Goal: Task Accomplishment & Management: Manage account settings

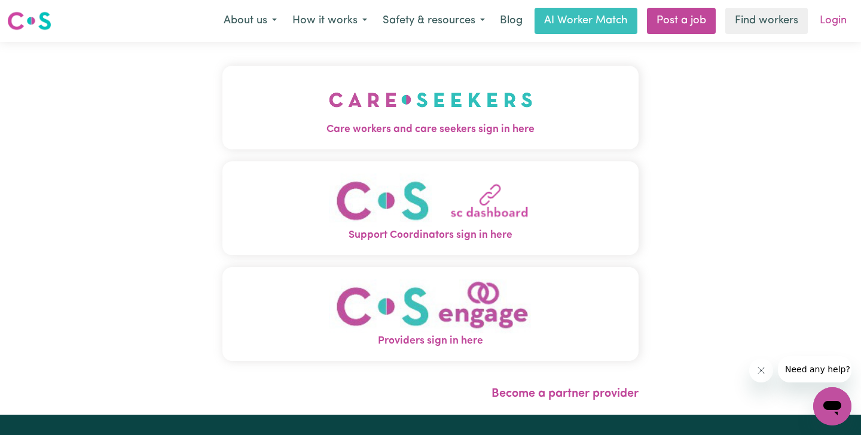
click at [835, 24] on link "Login" at bounding box center [833, 21] width 41 height 26
click at [833, 20] on link "Login" at bounding box center [833, 21] width 41 height 26
click at [505, 108] on img "Care workers and care seekers sign in here" at bounding box center [431, 100] width 204 height 44
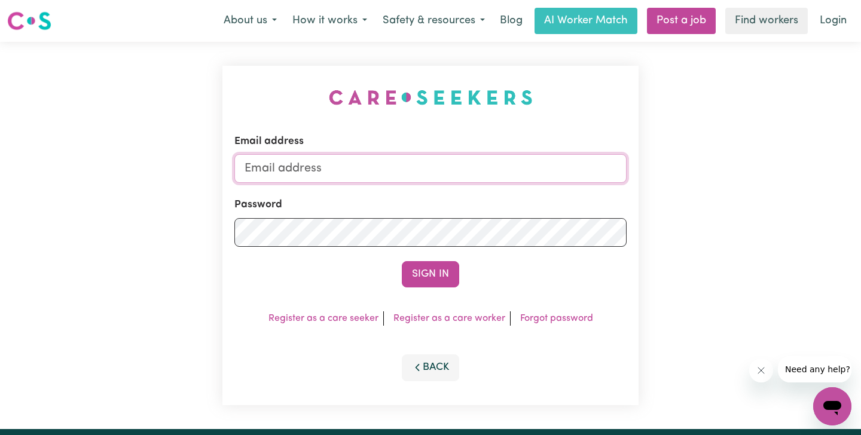
click at [448, 182] on input "Email address" at bounding box center [430, 168] width 392 height 29
type input "[EMAIL_ADDRESS][DOMAIN_NAME]"
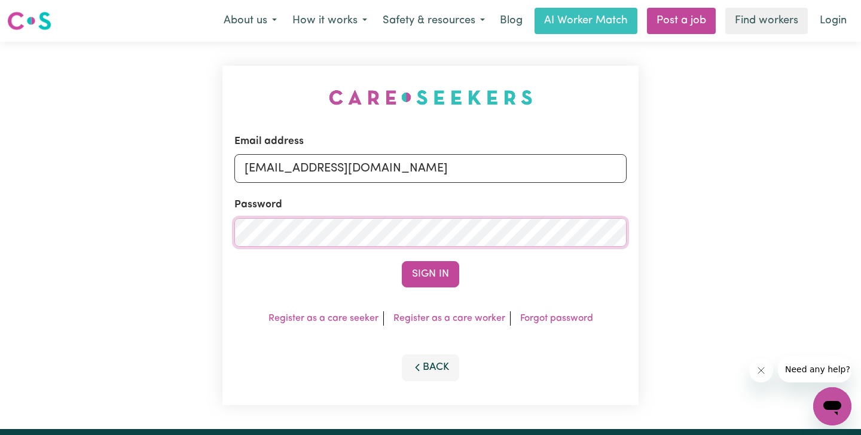
click at [402, 261] on button "Sign In" at bounding box center [430, 274] width 57 height 26
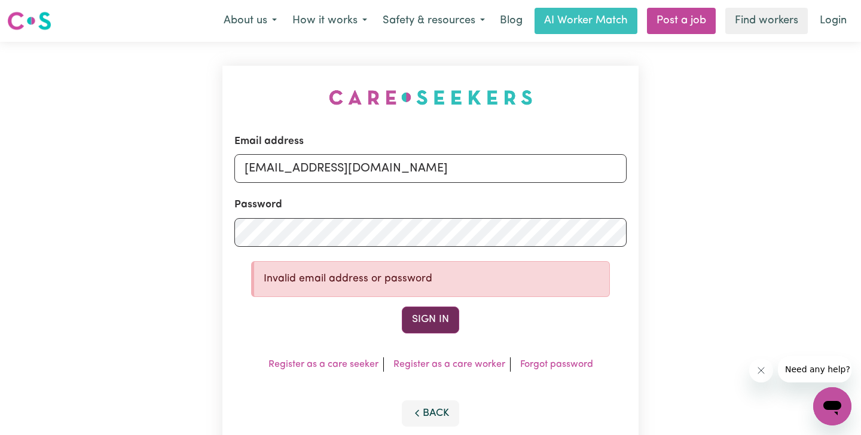
click at [452, 320] on button "Sign In" at bounding box center [430, 320] width 57 height 26
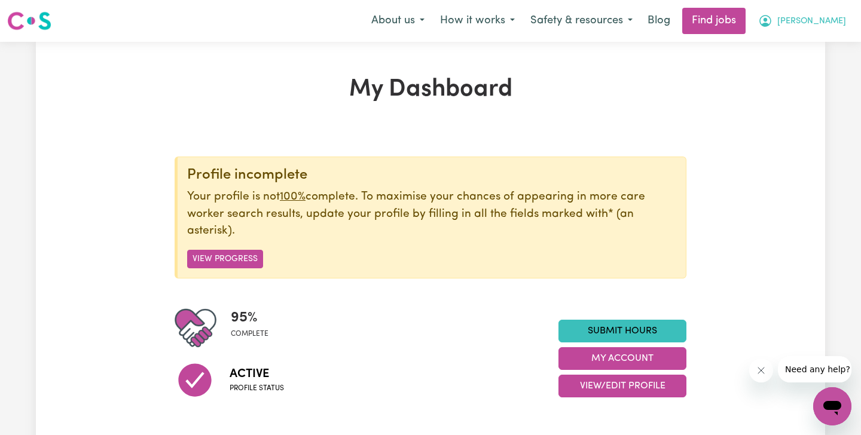
click at [772, 26] on icon "My Account" at bounding box center [766, 21] width 12 height 12
click at [779, 65] on link "My Dashboard" at bounding box center [806, 68] width 94 height 23
click at [783, 51] on link "My Account" at bounding box center [806, 46] width 94 height 23
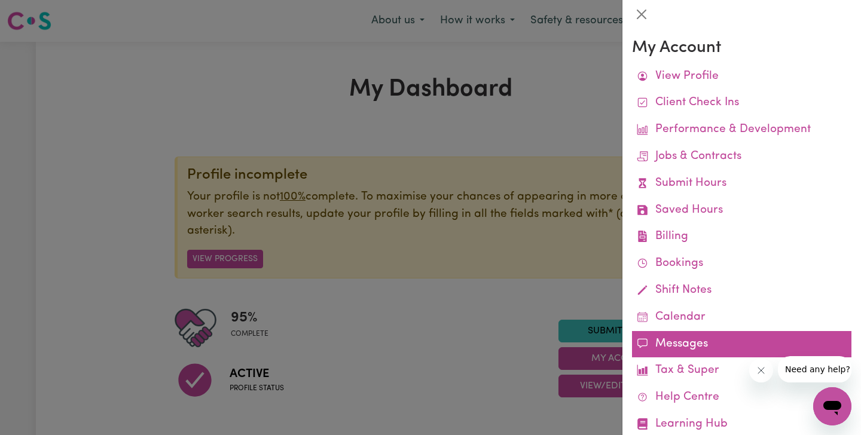
click at [668, 340] on link "Messages" at bounding box center [741, 344] width 219 height 27
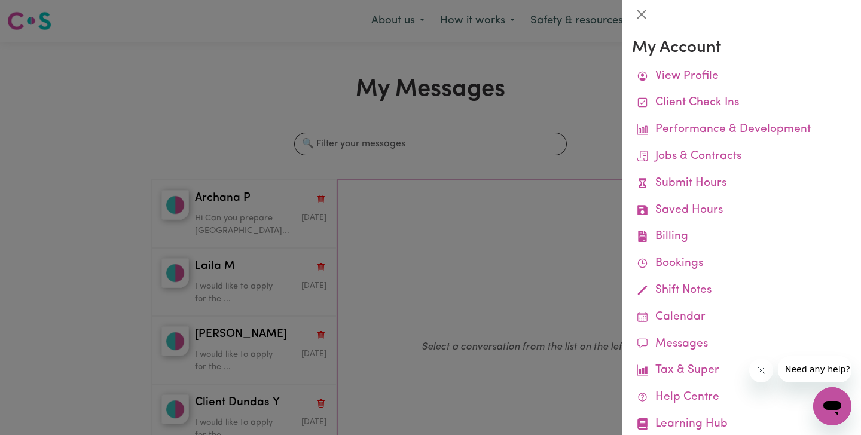
click at [294, 242] on div at bounding box center [430, 217] width 861 height 435
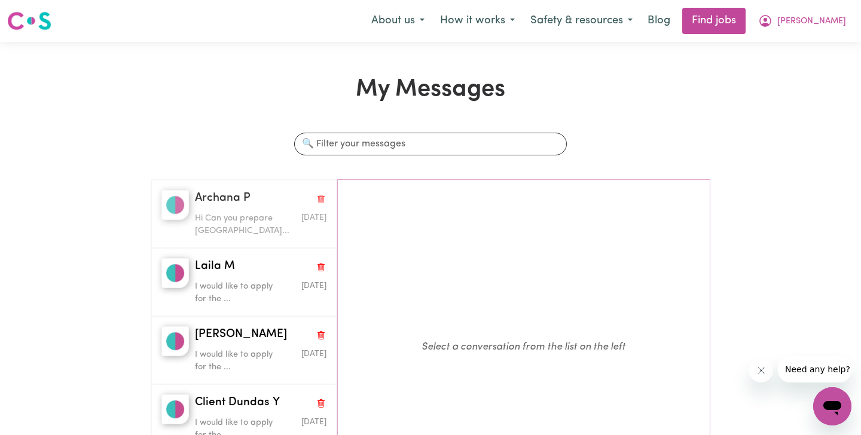
click at [294, 242] on div "Archana P Hi Can you prepare north [GEOGRAPHIC_DATA]... [DATE]" at bounding box center [243, 214] width 185 height 68
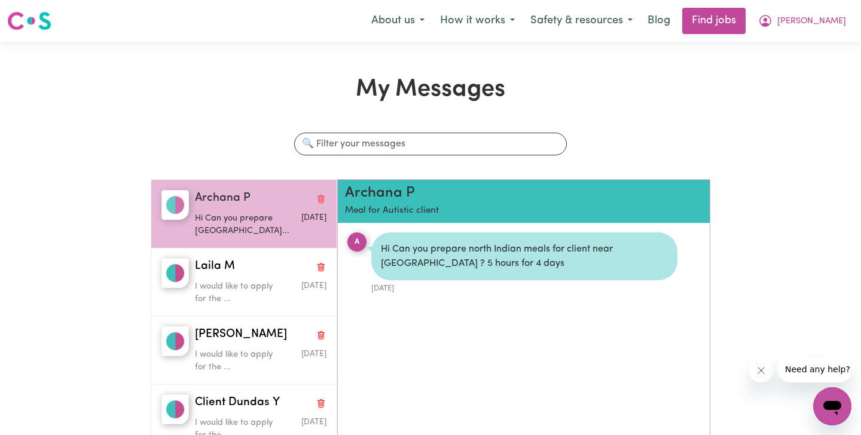
scroll to position [7, 0]
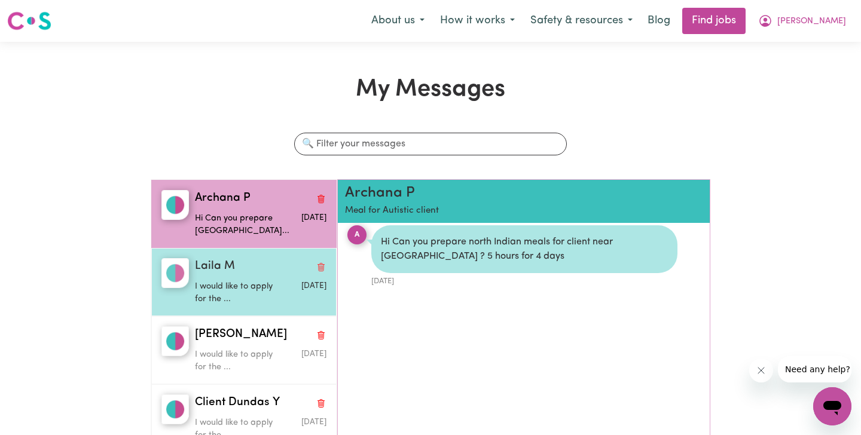
click at [255, 287] on p "I would like to apply for the ..." at bounding box center [239, 293] width 88 height 26
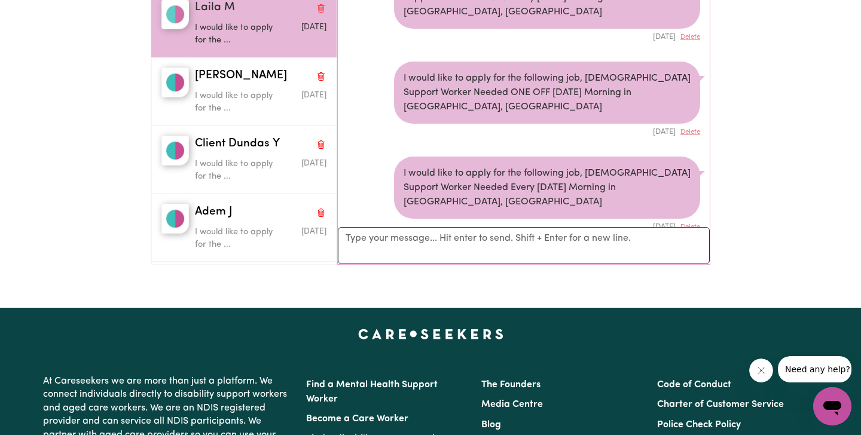
scroll to position [0, 0]
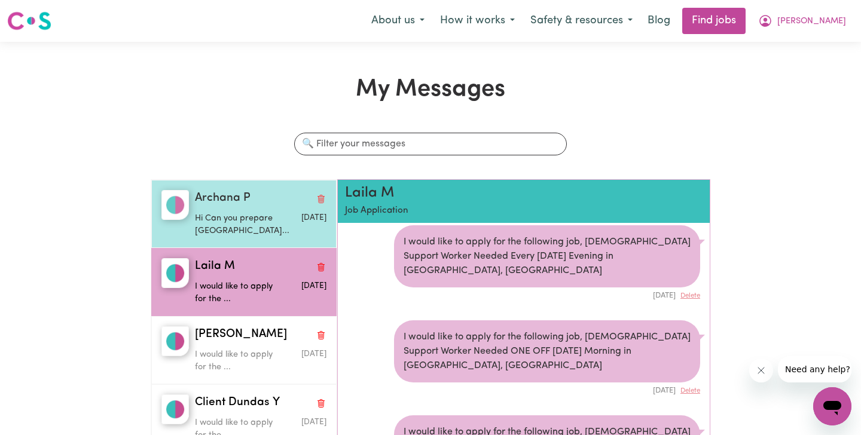
click at [283, 199] on div "Archana P" at bounding box center [261, 198] width 132 height 17
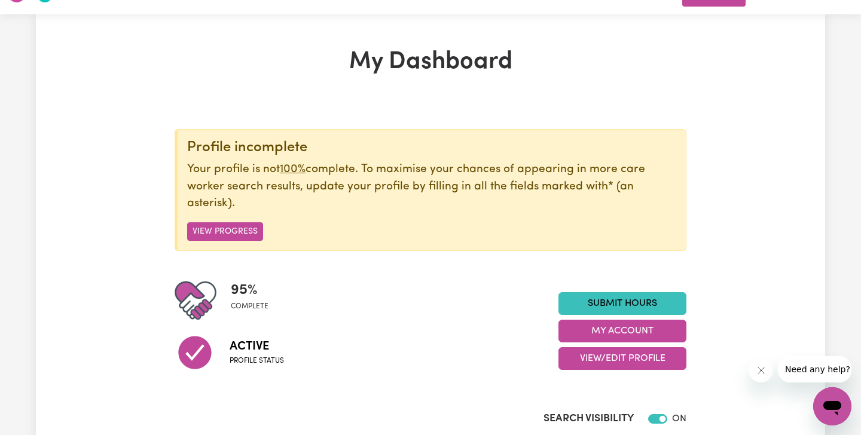
scroll to position [14, 0]
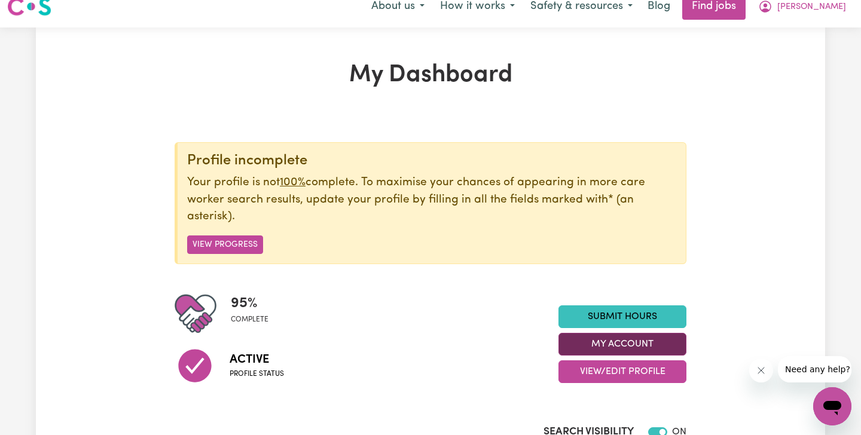
click at [630, 339] on button "My Account" at bounding box center [623, 344] width 128 height 23
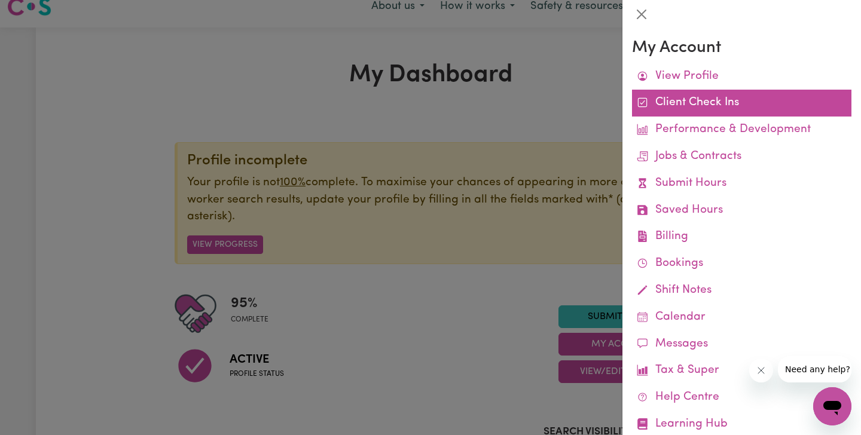
click at [684, 111] on link "Client Check Ins" at bounding box center [741, 103] width 219 height 27
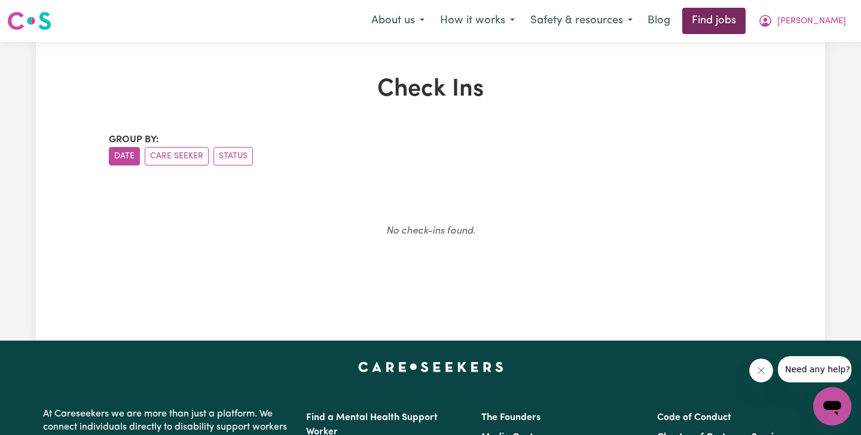
click at [746, 25] on link "Find jobs" at bounding box center [713, 21] width 63 height 26
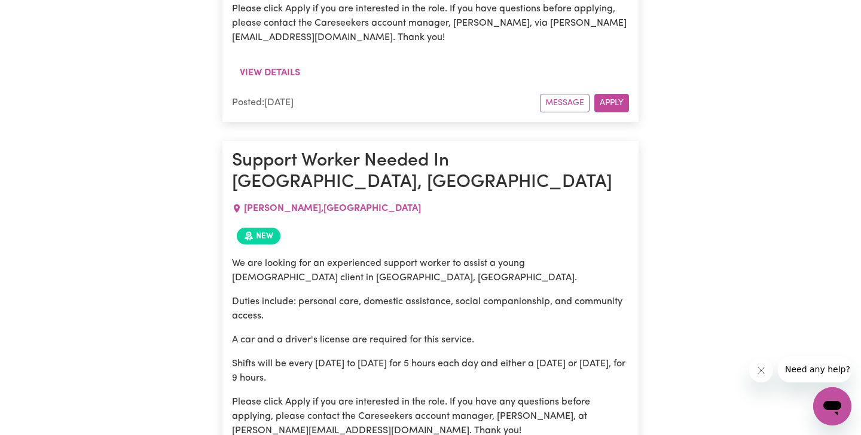
scroll to position [10512, 0]
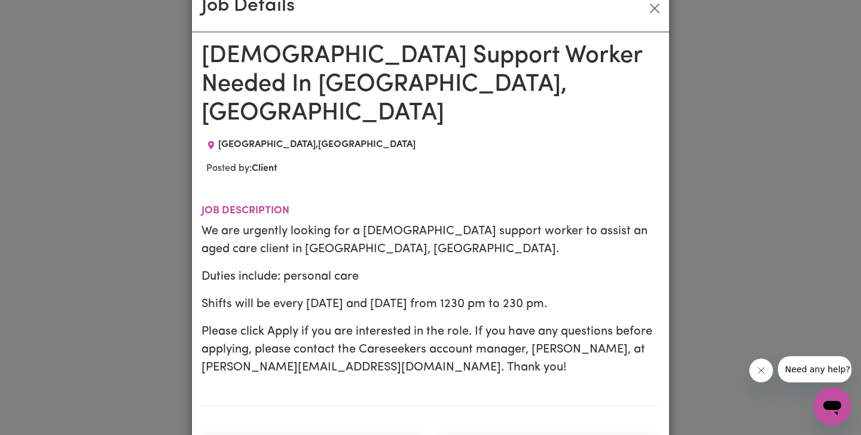
scroll to position [0, 0]
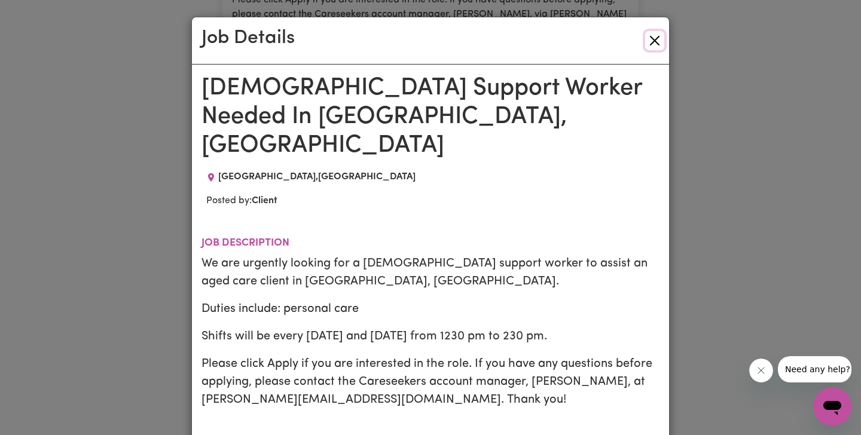
click at [653, 36] on button "Close" at bounding box center [654, 40] width 19 height 19
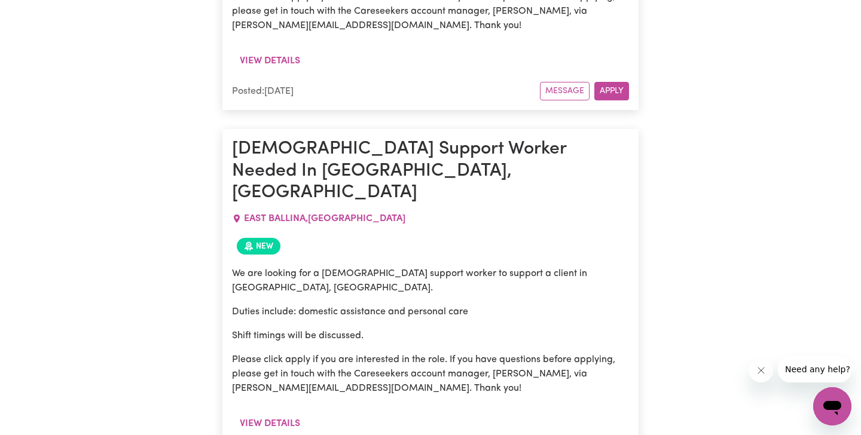
scroll to position [14761, 0]
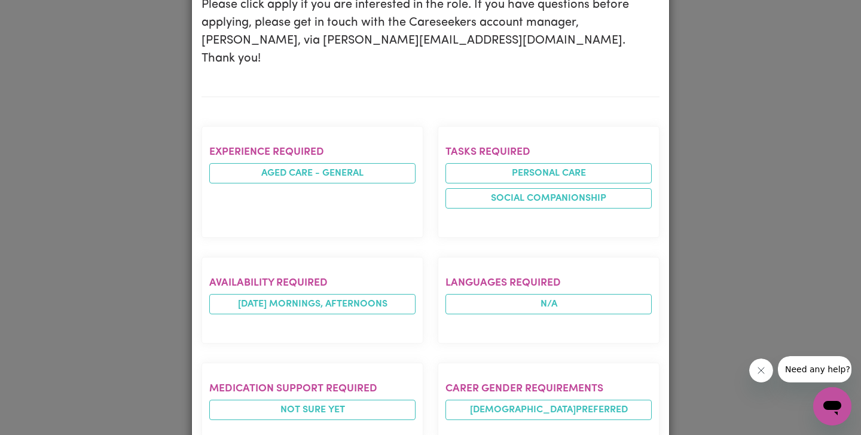
scroll to position [0, 0]
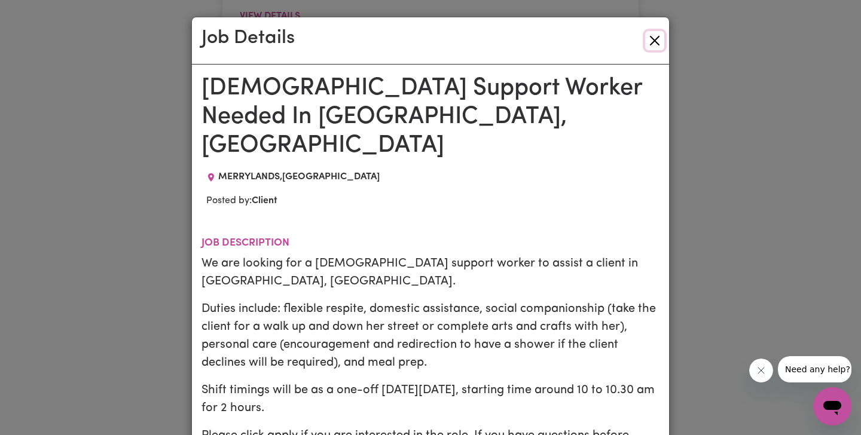
click at [652, 32] on button "Close" at bounding box center [654, 40] width 19 height 19
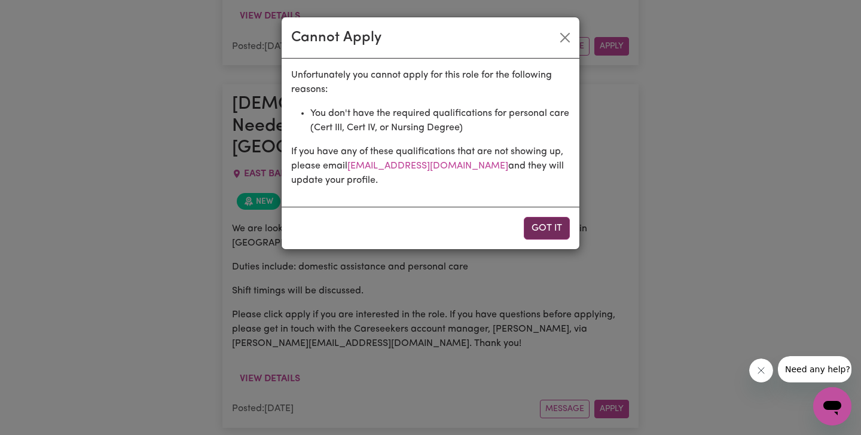
click at [536, 219] on button "Got it" at bounding box center [547, 228] width 46 height 23
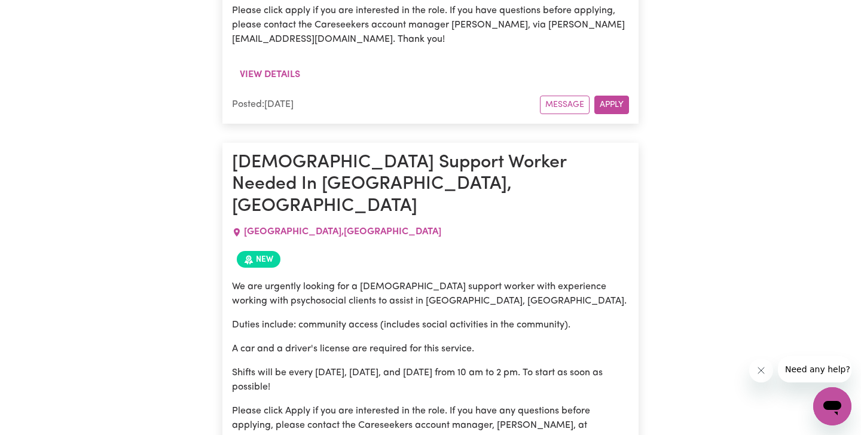
scroll to position [18092, 0]
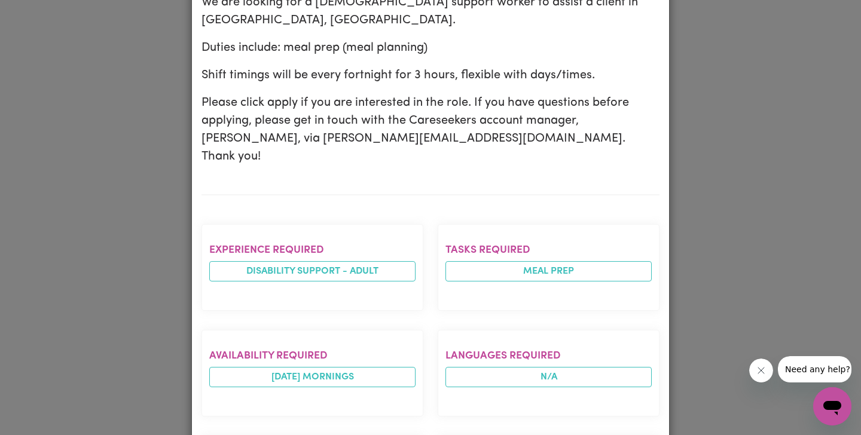
scroll to position [0, 0]
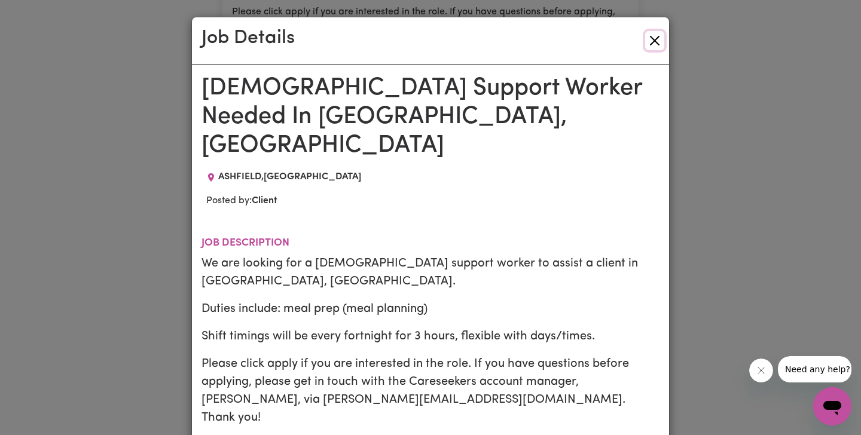
click at [651, 38] on button "Close" at bounding box center [654, 40] width 19 height 19
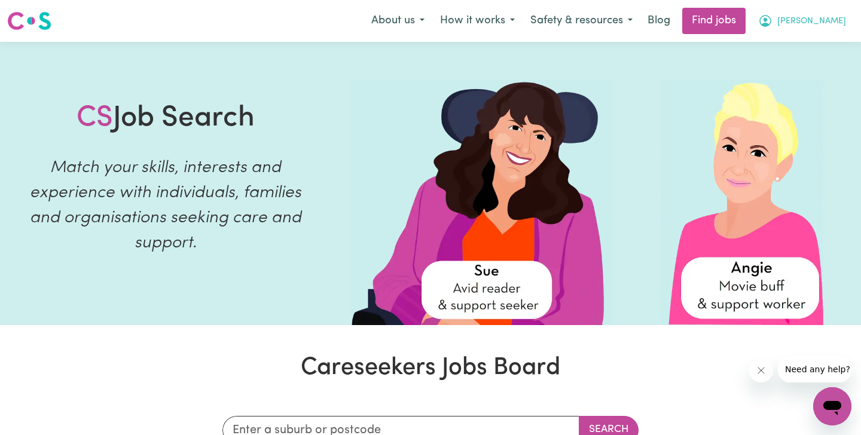
click at [773, 27] on icon "My Account" at bounding box center [765, 21] width 14 height 14
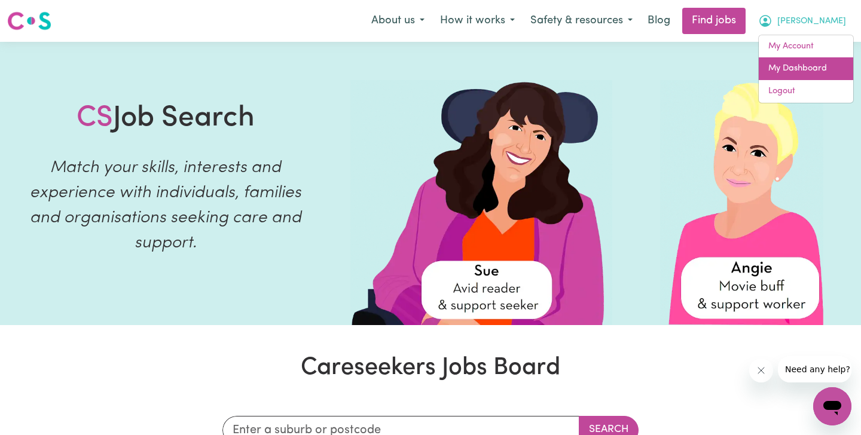
click at [769, 73] on link "My Dashboard" at bounding box center [806, 68] width 94 height 23
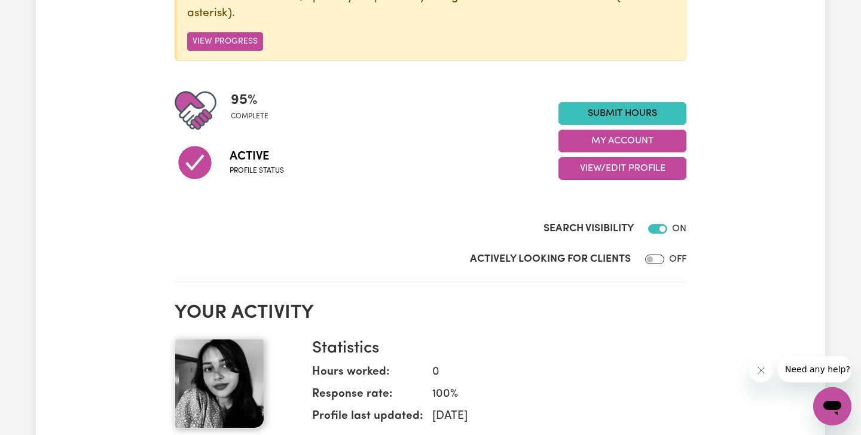
scroll to position [217, 0]
click at [660, 260] on input "Actively Looking for Clients" at bounding box center [654, 260] width 19 height 10
checkbox input "true"
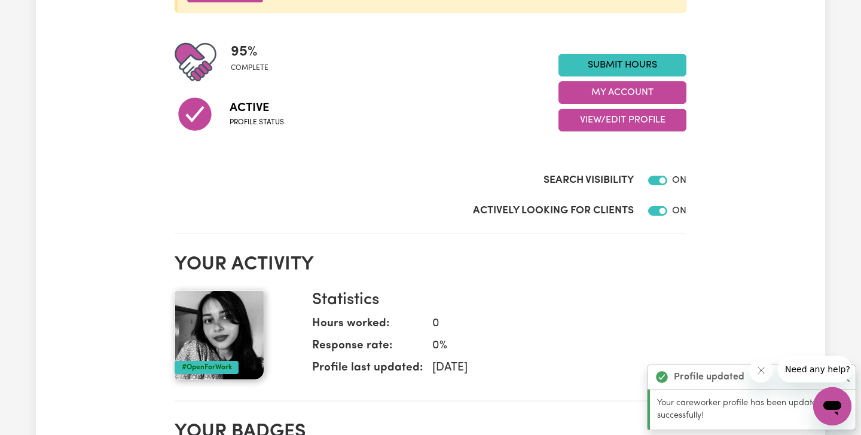
scroll to position [275, 0]
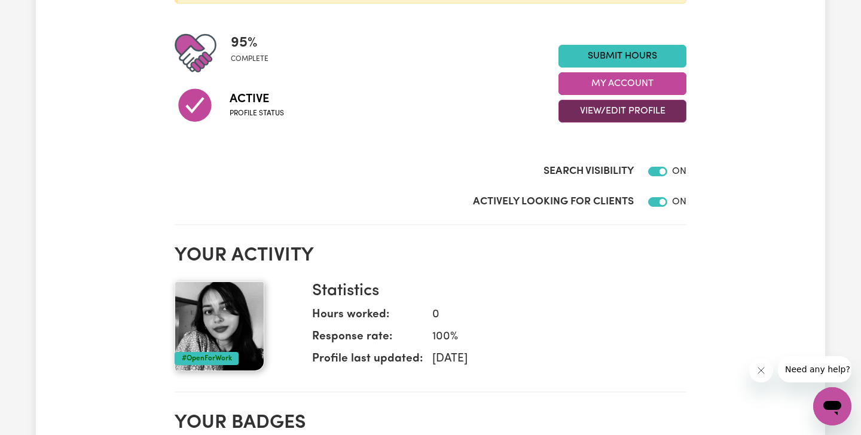
click at [654, 117] on button "View/Edit Profile" at bounding box center [623, 111] width 128 height 23
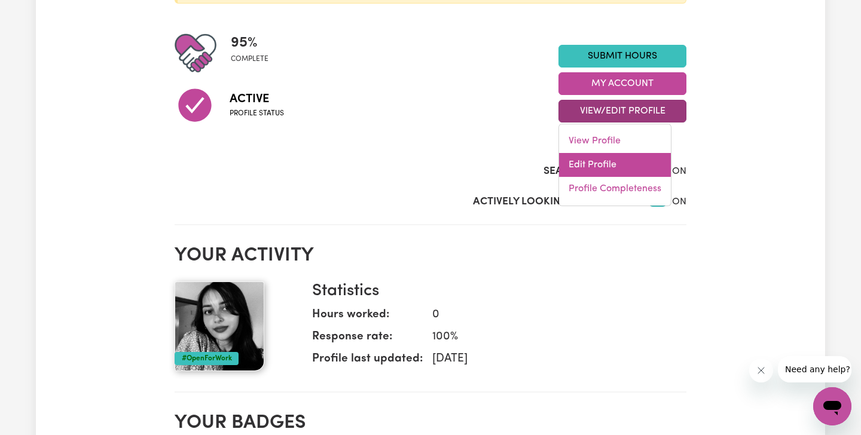
click at [587, 171] on link "Edit Profile" at bounding box center [615, 165] width 112 height 24
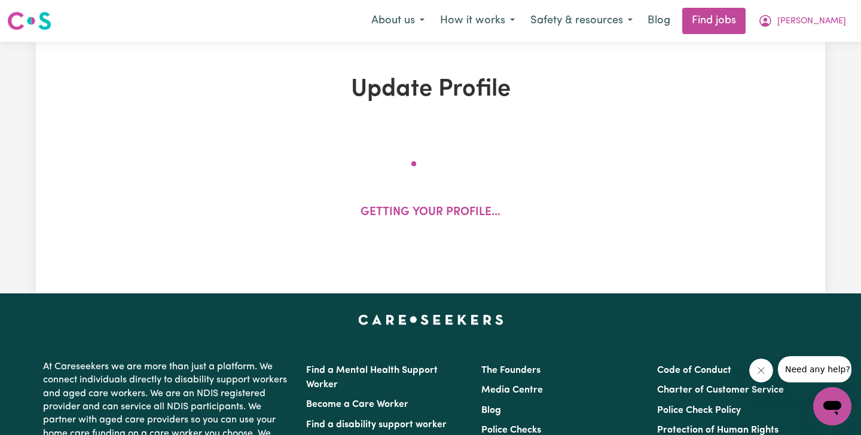
select select "[DEMOGRAPHIC_DATA]"
select select "Student Visa"
select select "Studying a healthcare related degree or qualification"
select select "35"
select select "45"
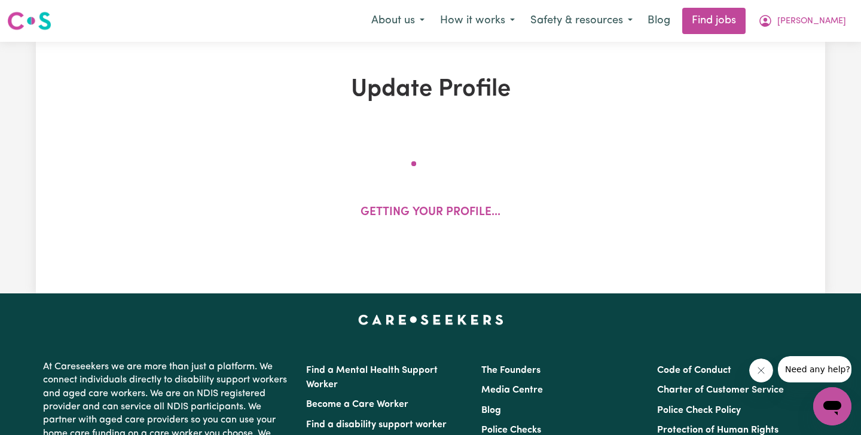
select select "56"
select select "75"
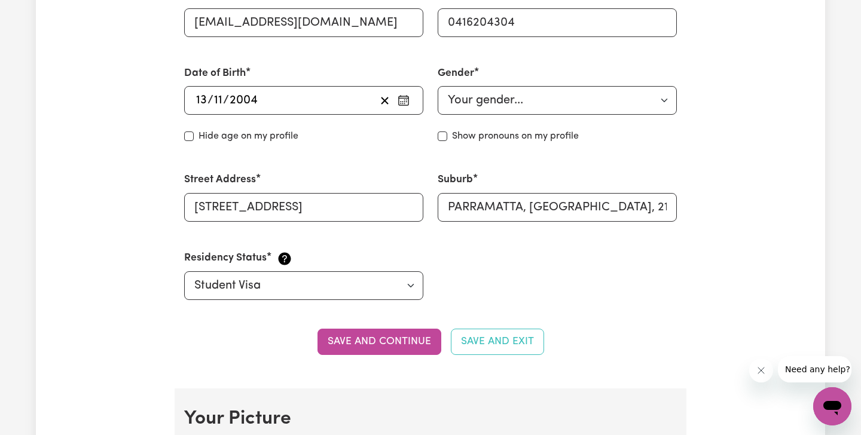
scroll to position [489, 0]
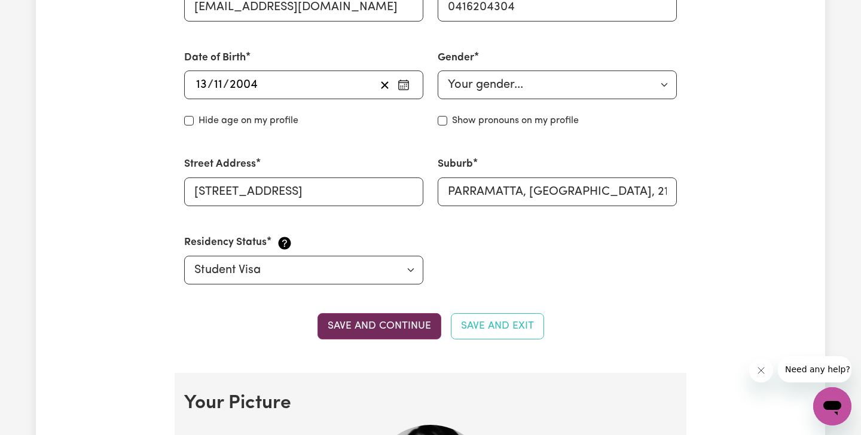
click at [411, 331] on button "Save and continue" at bounding box center [380, 326] width 124 height 26
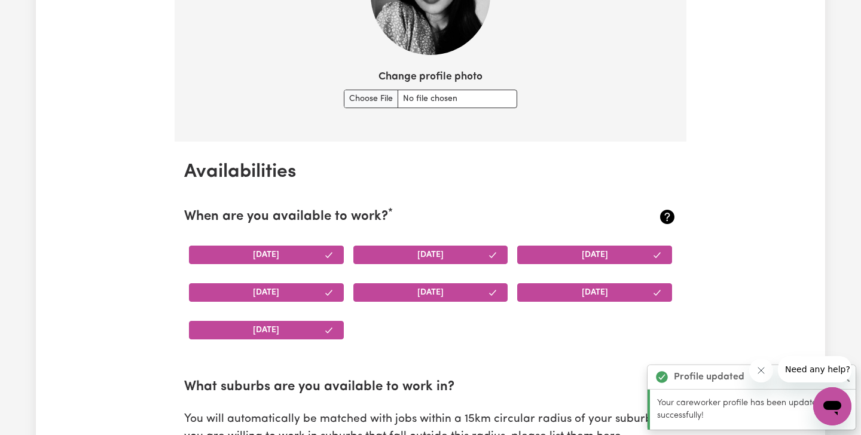
scroll to position [991, 0]
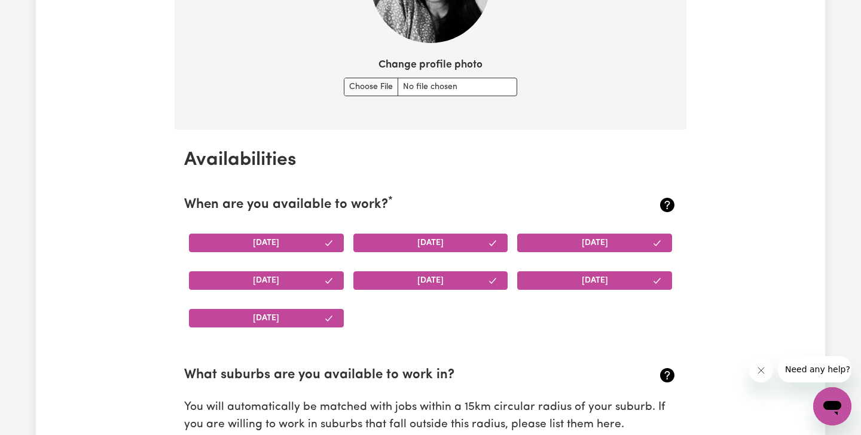
click at [331, 242] on icon "button" at bounding box center [329, 244] width 10 height 10
click at [490, 241] on icon "button" at bounding box center [493, 244] width 10 height 10
click at [334, 246] on button "[DATE]" at bounding box center [266, 243] width 155 height 19
click at [316, 282] on button "[DATE]" at bounding box center [266, 281] width 155 height 19
click at [450, 285] on button "[DATE]" at bounding box center [430, 281] width 155 height 19
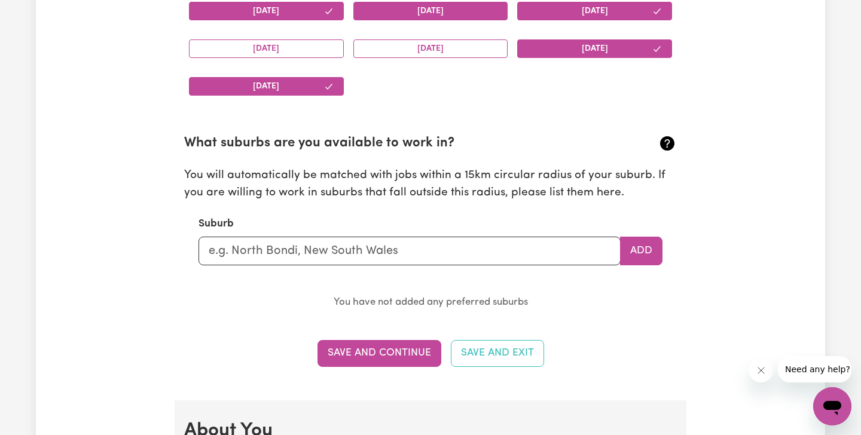
scroll to position [1230, 0]
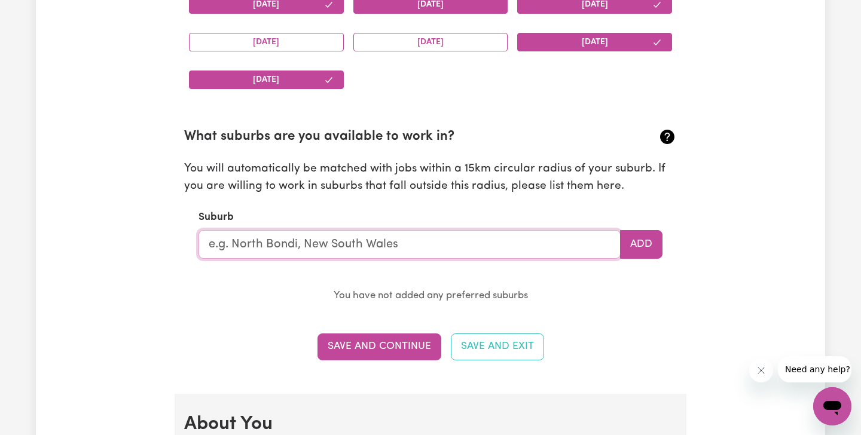
click at [297, 242] on input "text" at bounding box center [410, 244] width 422 height 29
click at [301, 242] on input "text" at bounding box center [410, 244] width 422 height 29
type input "Parramatta"
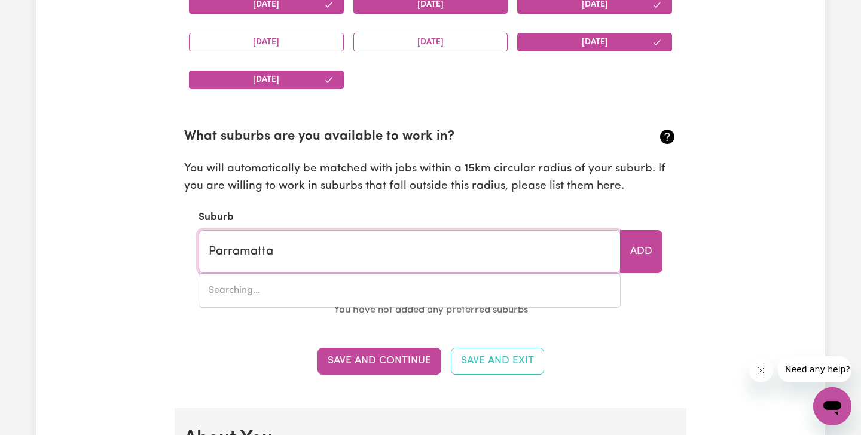
type input "[GEOGRAPHIC_DATA], [GEOGRAPHIC_DATA], 2150"
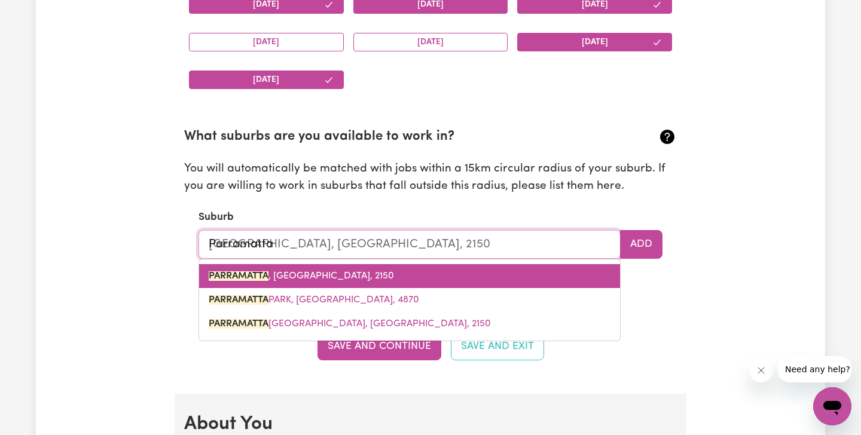
click at [336, 278] on span "PARRAMATTA , [GEOGRAPHIC_DATA], 2150" at bounding box center [301, 277] width 185 height 10
type input "PARRAMATTA, [GEOGRAPHIC_DATA], 2150"
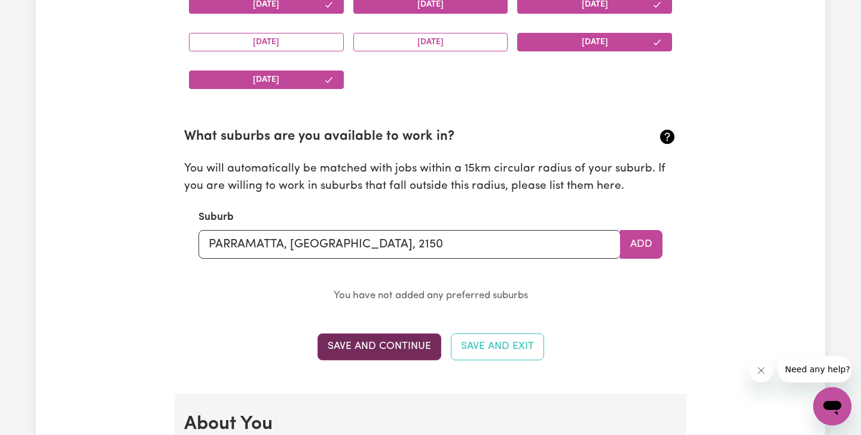
click at [386, 346] on button "Save and Continue" at bounding box center [380, 347] width 124 height 26
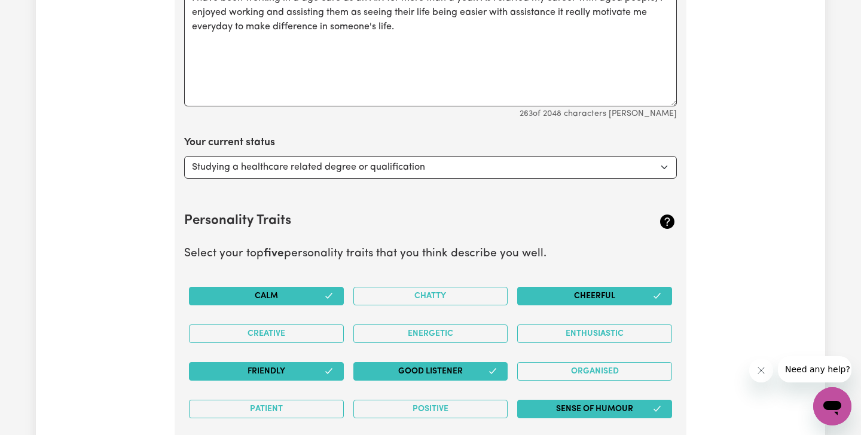
scroll to position [1715, 0]
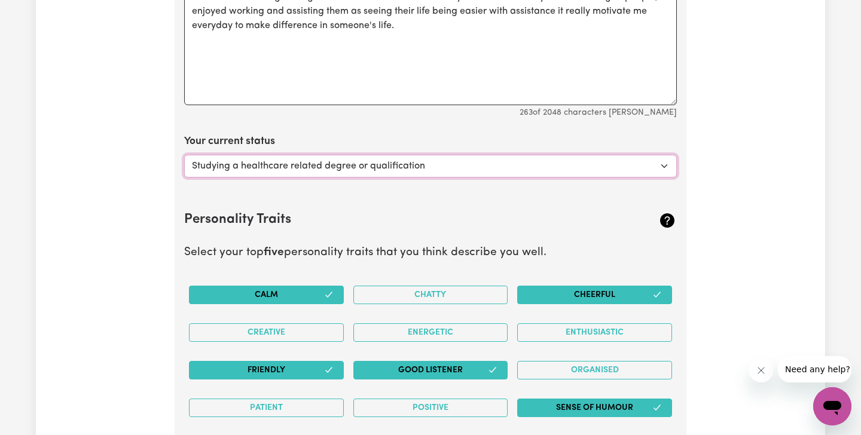
click at [477, 175] on select "Select... Studying a healthcare related degree or qualification Studying a non-…" at bounding box center [430, 166] width 493 height 23
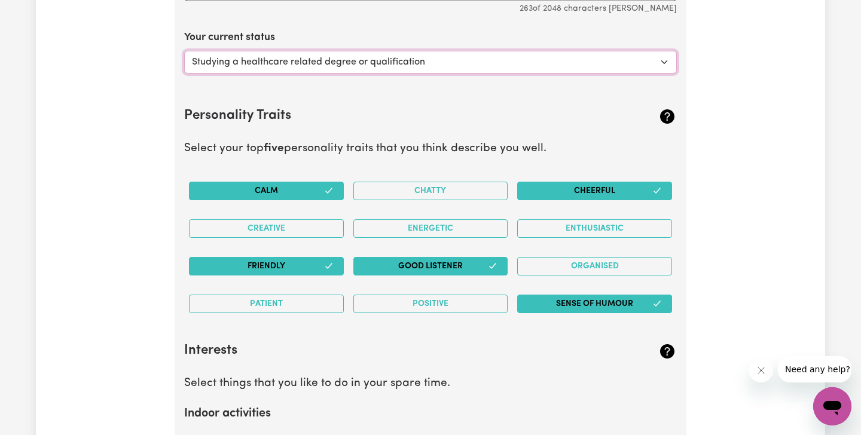
scroll to position [1822, 0]
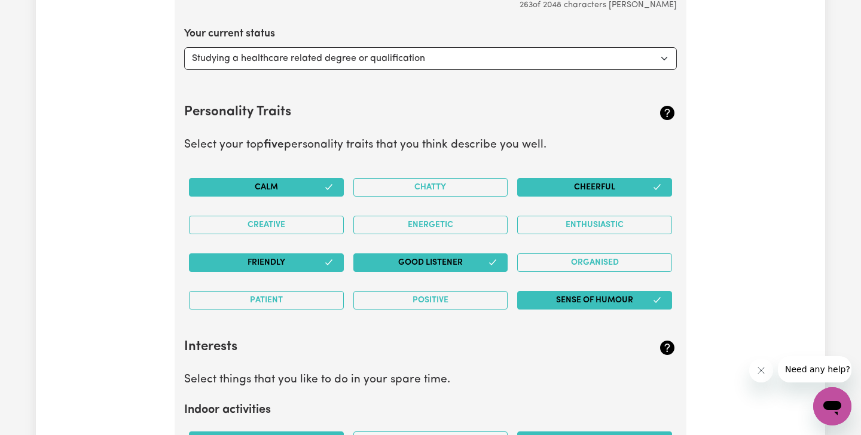
click at [322, 235] on div "Creative" at bounding box center [266, 225] width 164 height 38
click at [323, 227] on button "Creative" at bounding box center [266, 225] width 155 height 19
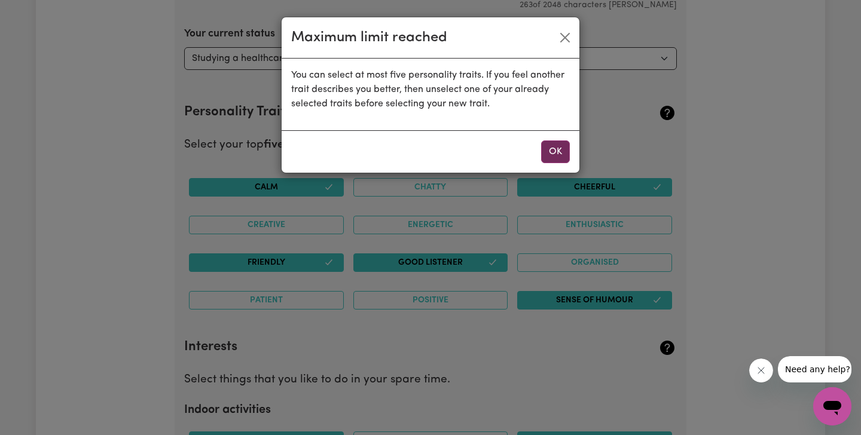
click at [548, 153] on button "OK" at bounding box center [555, 152] width 29 height 23
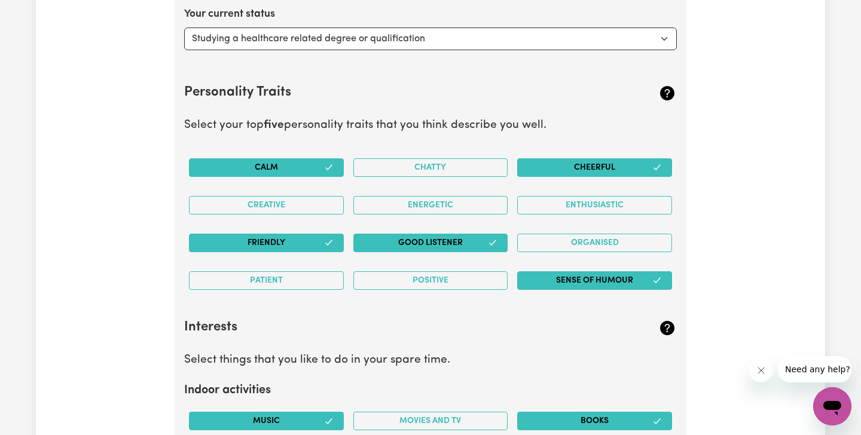
scroll to position [1845, 0]
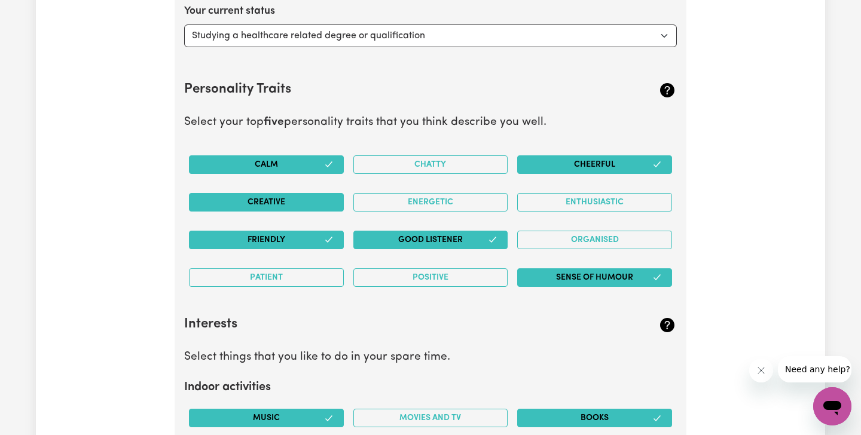
click at [333, 205] on button "Creative" at bounding box center [266, 202] width 155 height 19
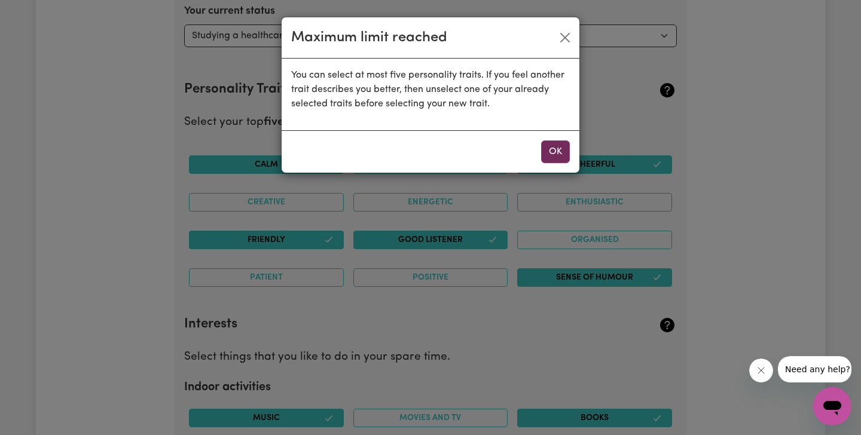
click at [556, 153] on button "OK" at bounding box center [555, 152] width 29 height 23
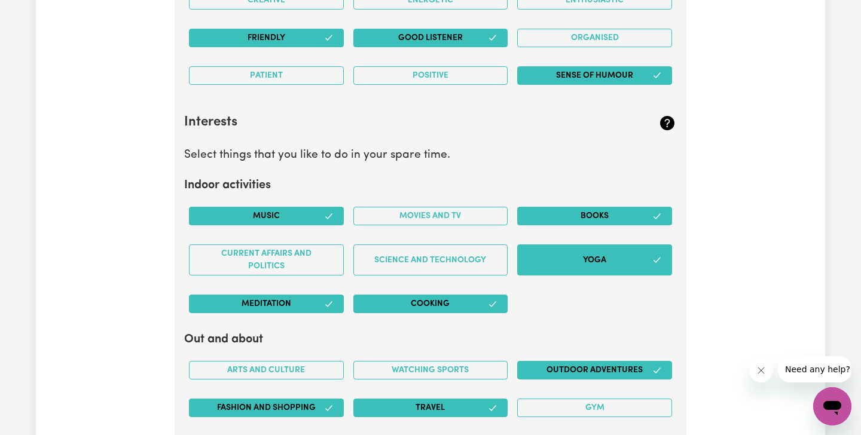
scroll to position [2057, 0]
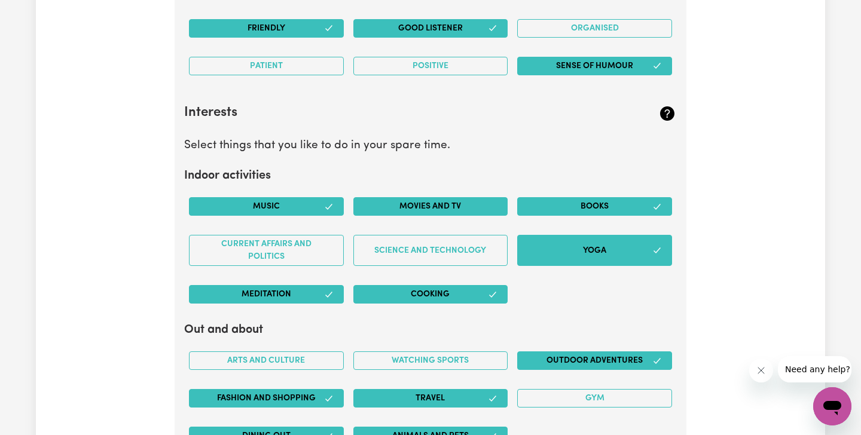
click at [461, 206] on button "Movies and TV" at bounding box center [430, 206] width 155 height 19
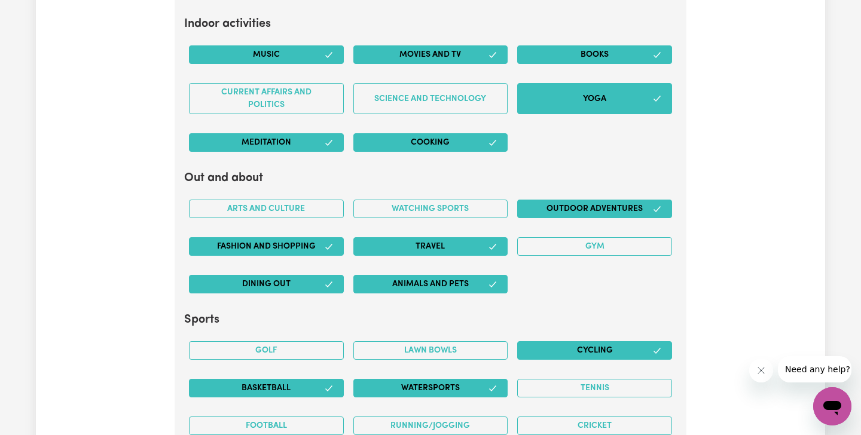
scroll to position [2221, 0]
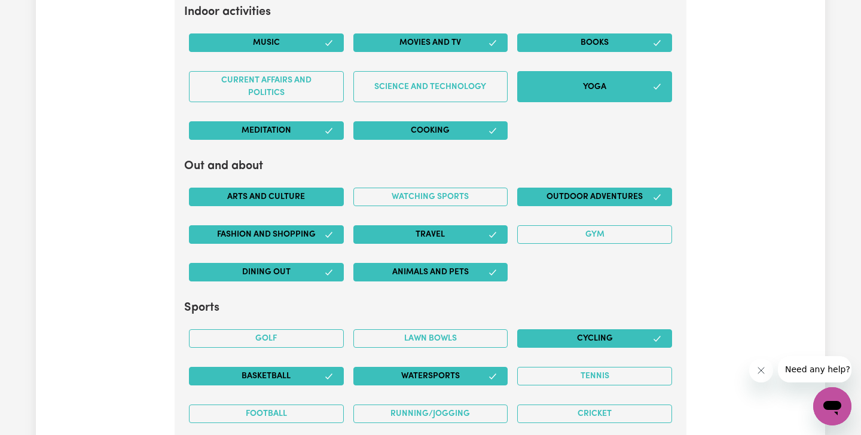
click at [267, 190] on button "Arts and Culture" at bounding box center [266, 197] width 155 height 19
click at [392, 196] on button "Watching sports" at bounding box center [430, 197] width 155 height 19
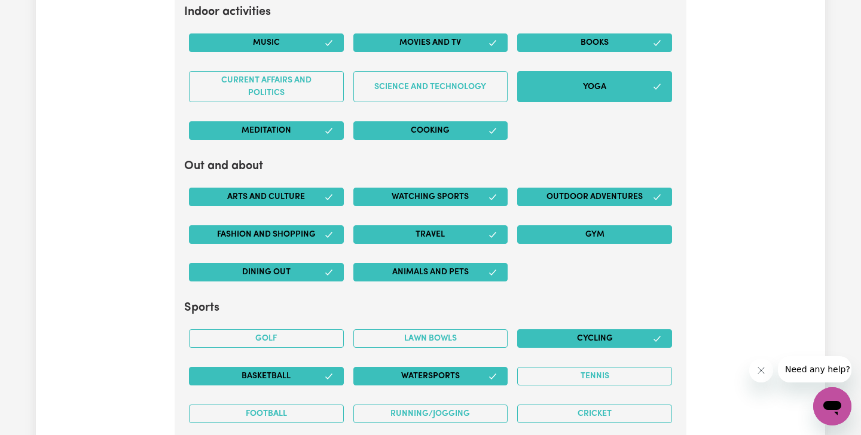
click at [576, 240] on button "Gym" at bounding box center [594, 234] width 155 height 19
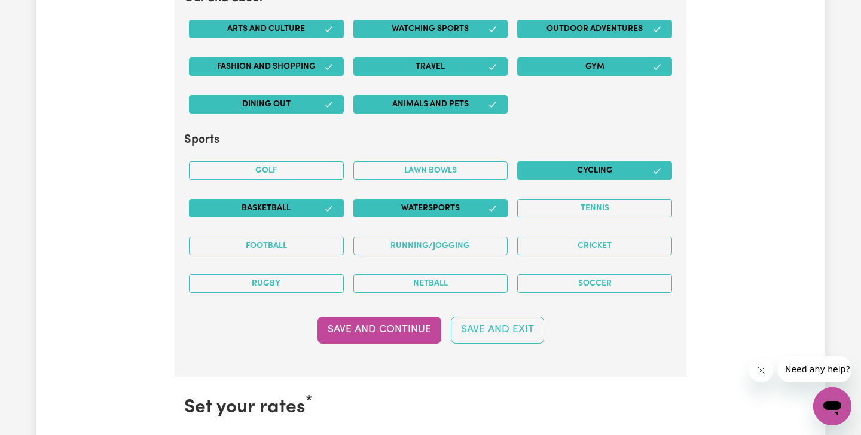
scroll to position [2389, 0]
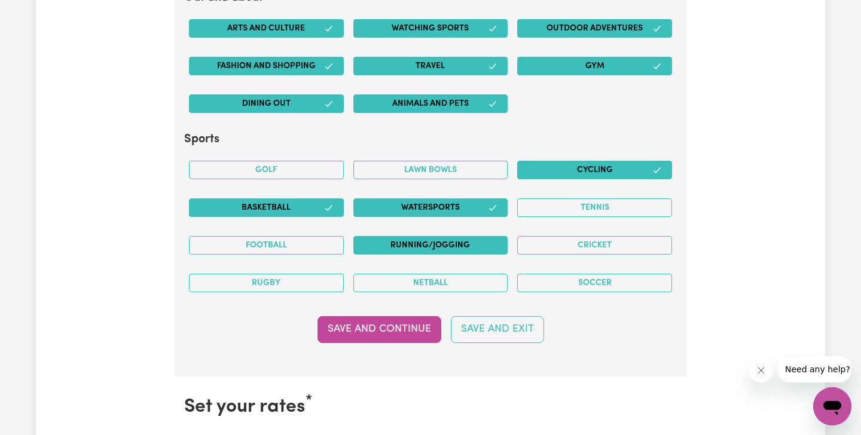
click at [481, 251] on button "Running/Jogging" at bounding box center [430, 245] width 155 height 19
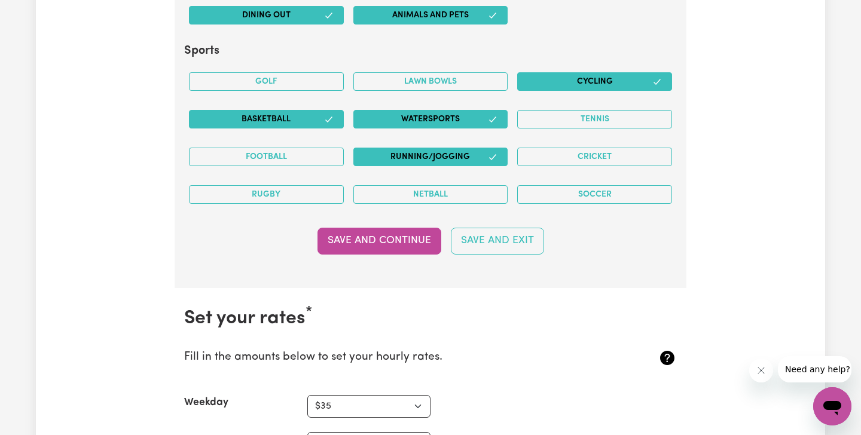
scroll to position [2479, 0]
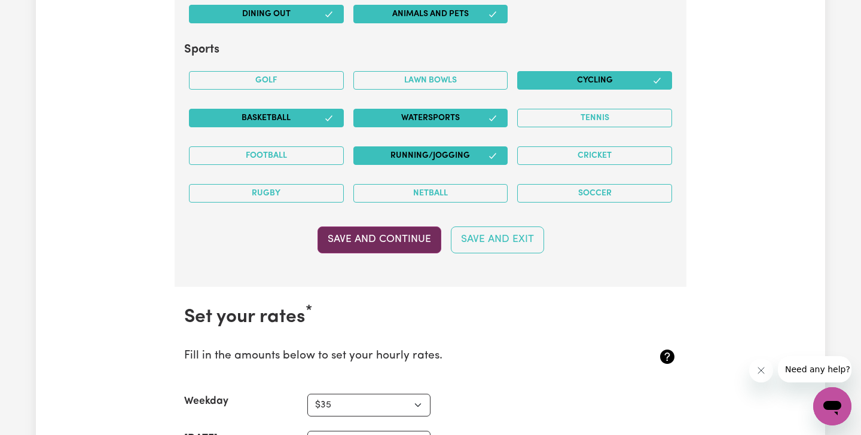
click at [386, 249] on button "Save and Continue" at bounding box center [380, 240] width 124 height 26
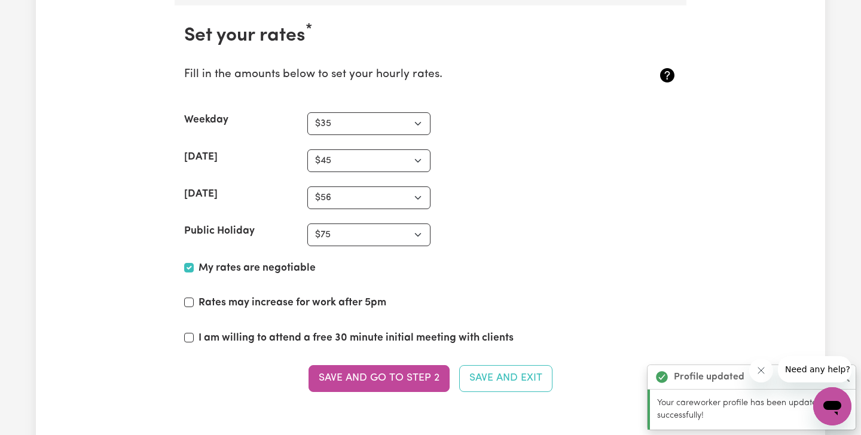
scroll to position [2766, 0]
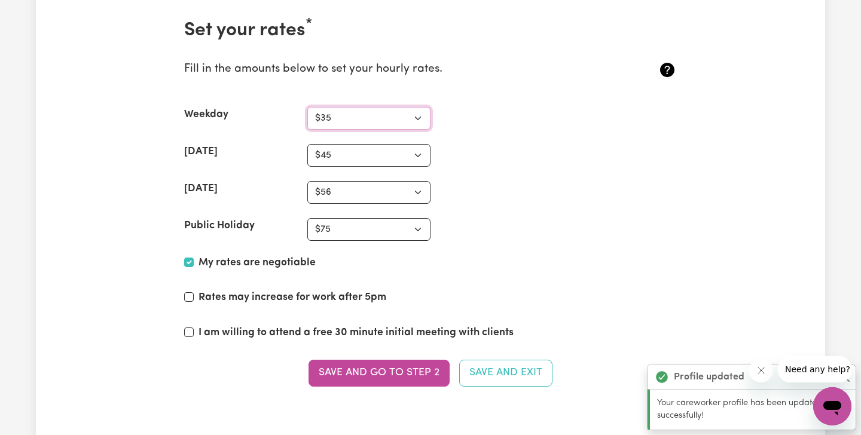
click at [403, 118] on select "N/A $35 $37 $38 $39 $40 $41 $42 $43 $44 $45 $46 $47 $48 $49 $50 $51 $52 $53 $54…" at bounding box center [368, 118] width 123 height 23
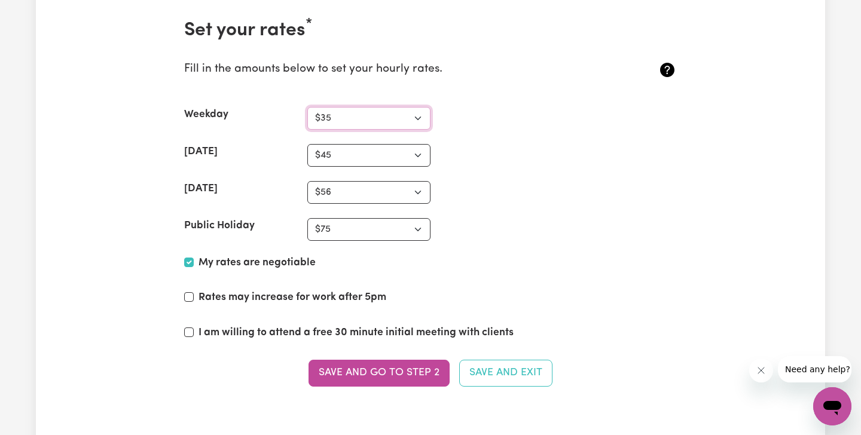
select select "40"
click at [307, 107] on select "N/A $35 $37 $38 $39 $40 $41 $42 $43 $44 $45 $46 $47 $48 $49 $50 $51 $52 $53 $54…" at bounding box center [368, 118] width 123 height 23
click at [420, 157] on select "N/A $37 $38 $39 $40 $41 $42 $43 $44 $45 $46 $47 $48 $49 $50 $51 $52 $53 $54 $55…" at bounding box center [368, 155] width 123 height 23
select select "48"
click at [307, 144] on select "N/A $37 $38 $39 $40 $41 $42 $43 $44 $45 $46 $47 $48 $49 $50 $51 $52 $53 $54 $55…" at bounding box center [368, 155] width 123 height 23
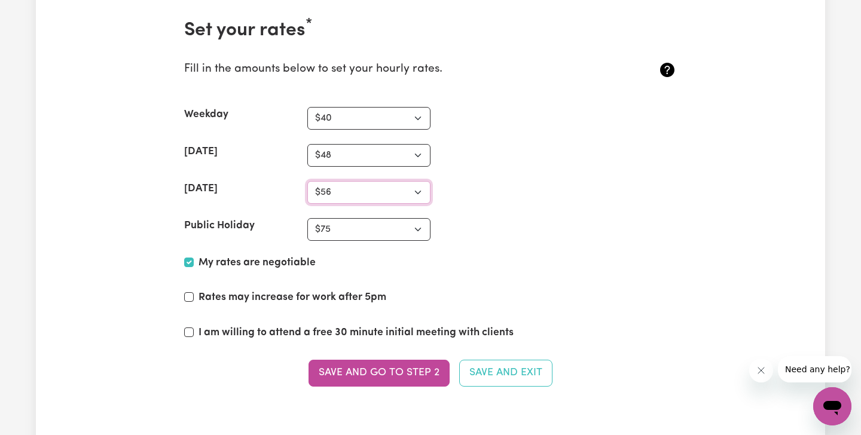
click at [367, 190] on select "N/A $37 $38 $39 $40 $41 $42 $43 $44 $45 $46 $47 $48 $49 $50 $51 $52 $53 $54 $55…" at bounding box center [368, 192] width 123 height 23
select select "58"
click at [307, 181] on select "N/A $37 $38 $39 $40 $41 $42 $43 $44 $45 $46 $47 $48 $49 $50 $51 $52 $53 $54 $55…" at bounding box center [368, 192] width 123 height 23
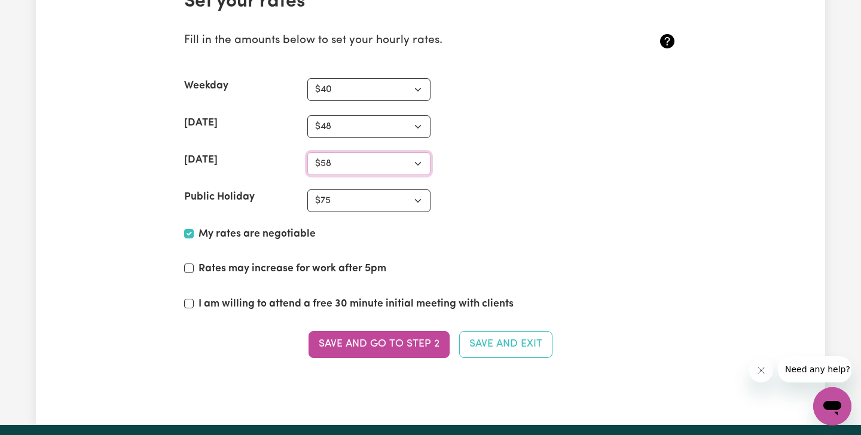
scroll to position [2797, 0]
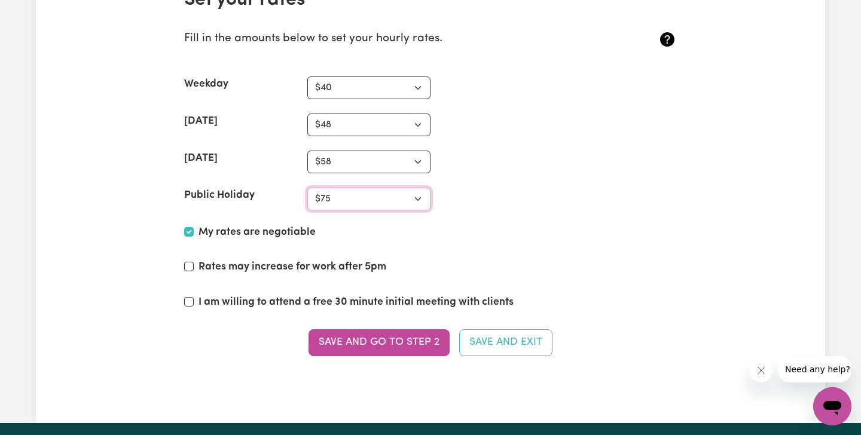
click at [404, 194] on select "N/A $37 $38 $39 $40 $41 $42 $43 $44 $45 $46 $47 $48 $49 $50 $51 $52 $53 $54 $55…" at bounding box center [368, 199] width 123 height 23
select select "80"
click at [307, 188] on select "N/A $37 $38 $39 $40 $41 $42 $43 $44 $45 $46 $47 $48 $49 $50 $51 $52 $53 $54 $55…" at bounding box center [368, 199] width 123 height 23
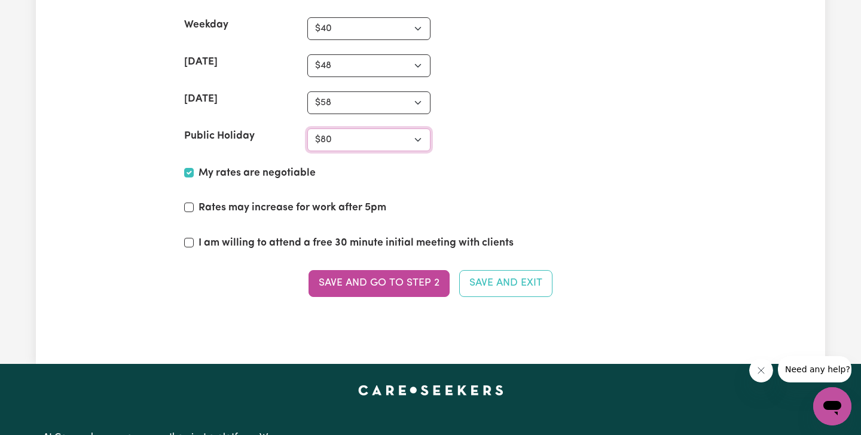
scroll to position [2858, 0]
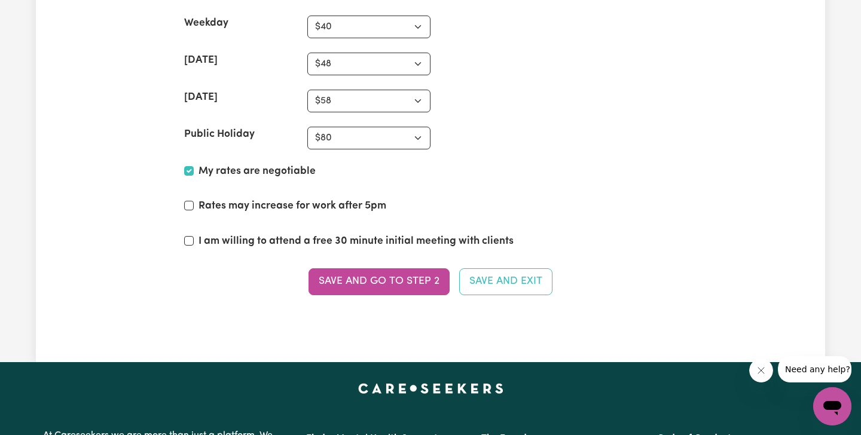
click at [371, 210] on label "Rates may increase for work after 5pm" at bounding box center [293, 207] width 188 height 16
click at [194, 210] on input "Rates may increase for work after 5pm" at bounding box center [189, 206] width 10 height 10
checkbox input "true"
click at [425, 242] on label "I am willing to attend a free 30 minute initial meeting with clients" at bounding box center [356, 242] width 315 height 16
click at [194, 242] on input "I am willing to attend a free 30 minute initial meeting with clients" at bounding box center [189, 241] width 10 height 10
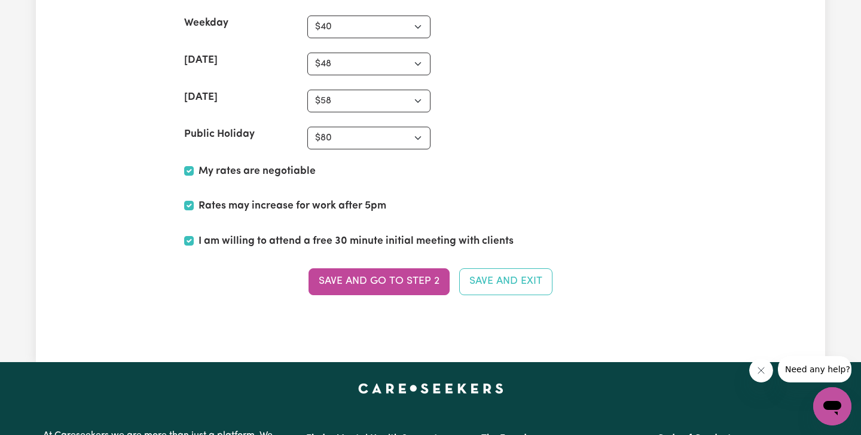
click at [418, 241] on label "I am willing to attend a free 30 minute initial meeting with clients" at bounding box center [356, 242] width 315 height 16
click at [194, 241] on input "I am willing to attend a free 30 minute initial meeting with clients" at bounding box center [189, 241] width 10 height 10
checkbox input "false"
click at [376, 208] on label "Rates may increase for work after 5pm" at bounding box center [293, 207] width 188 height 16
click at [194, 208] on input "Rates may increase for work after 5pm" at bounding box center [189, 206] width 10 height 10
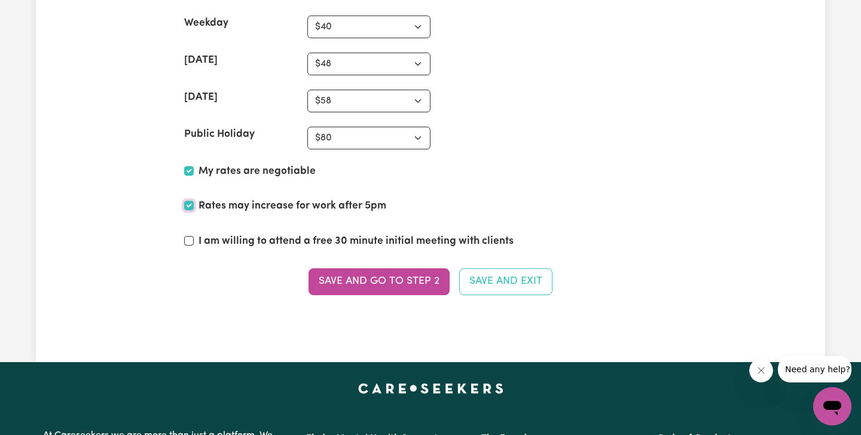
checkbox input "false"
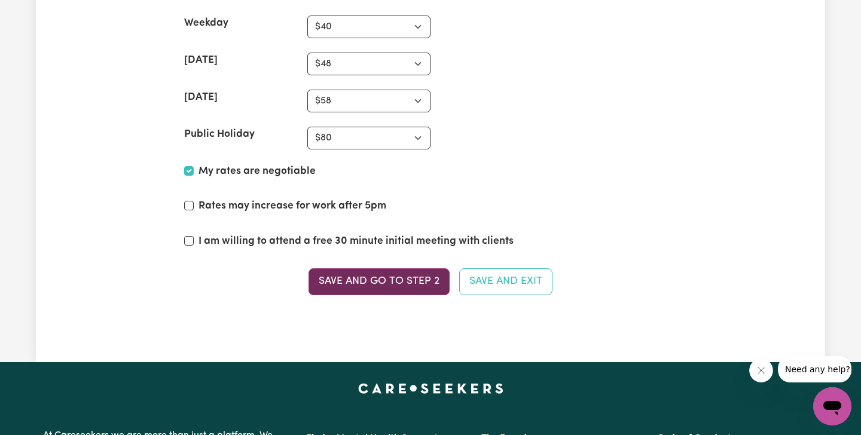
click at [355, 280] on button "Save and go to Step 2" at bounding box center [379, 282] width 141 height 26
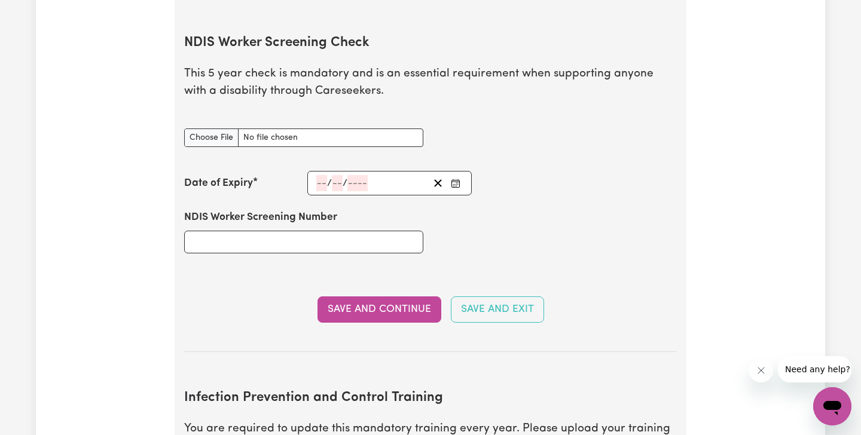
scroll to position [1507, 0]
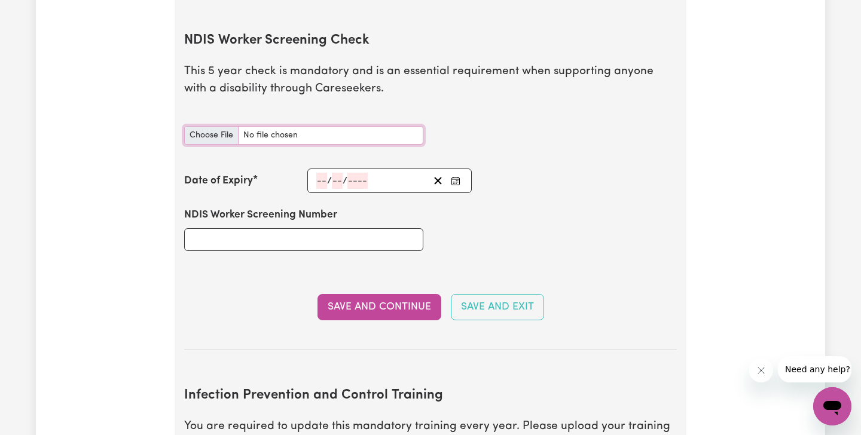
click at [224, 126] on input "NDIS Worker Screening Check document" at bounding box center [303, 135] width 239 height 19
type input "C:\fakepath\NDIS check.jpeg"
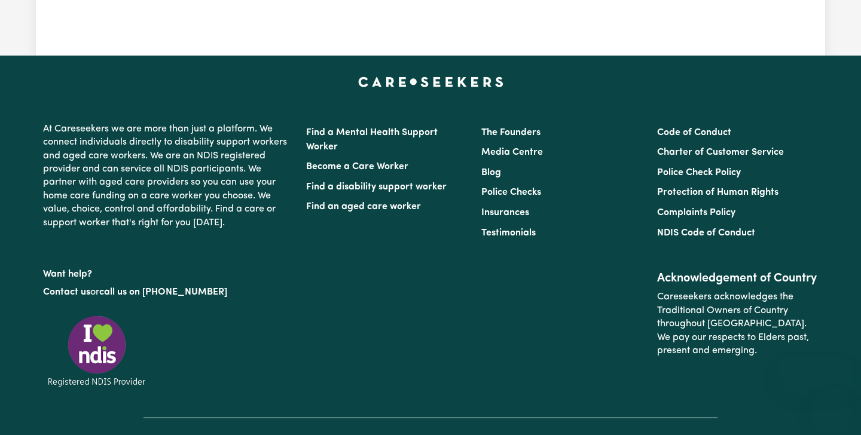
select select "[DEMOGRAPHIC_DATA]"
select select "Student Visa"
select select "Studying a healthcare related degree or qualification"
select select "40"
select select "48"
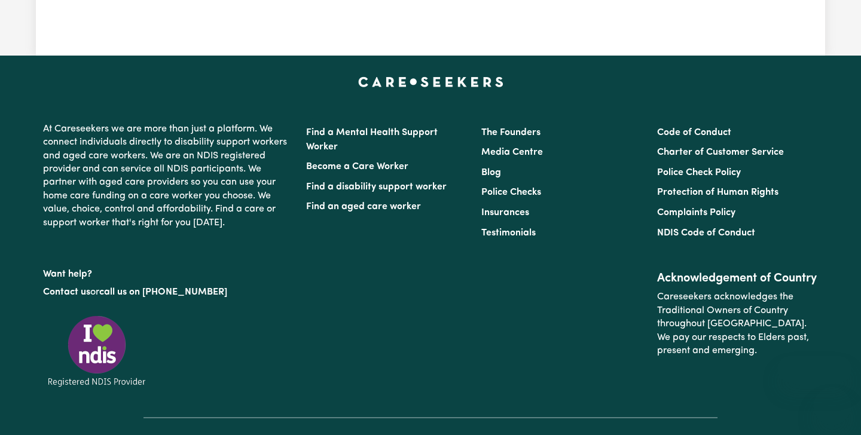
select select "58"
select select "80"
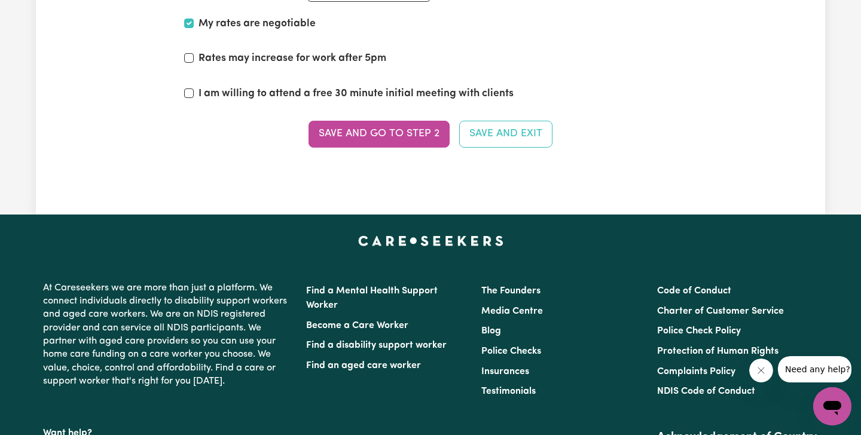
scroll to position [2944, 0]
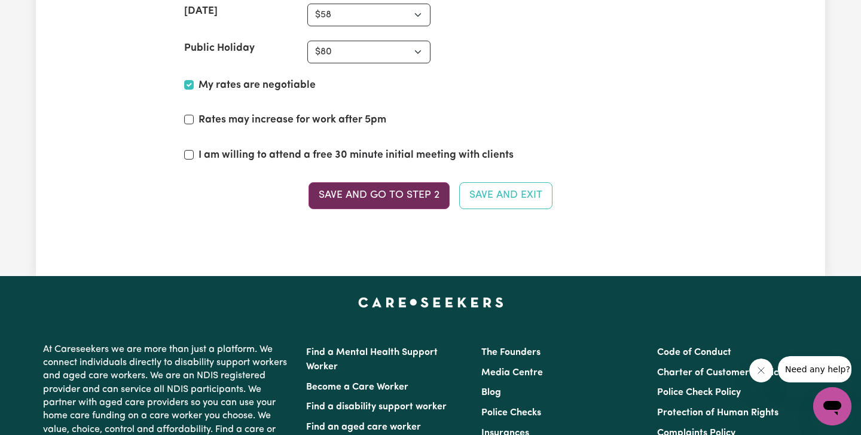
click at [384, 196] on button "Save and go to Step 2" at bounding box center [379, 195] width 141 height 26
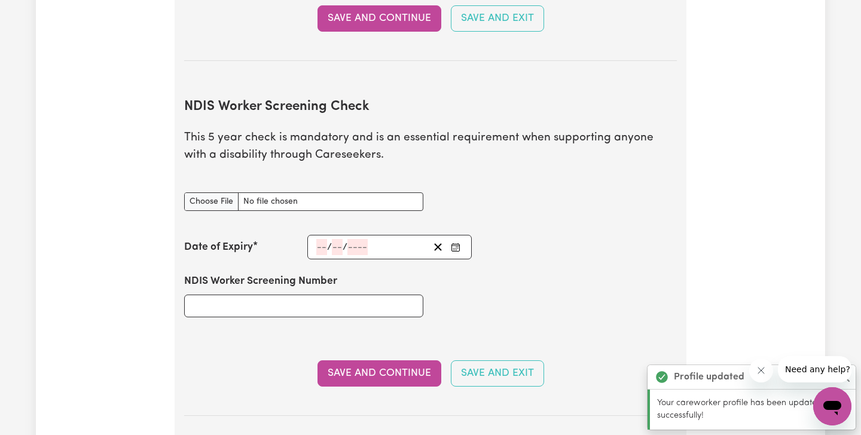
scroll to position [1441, 0]
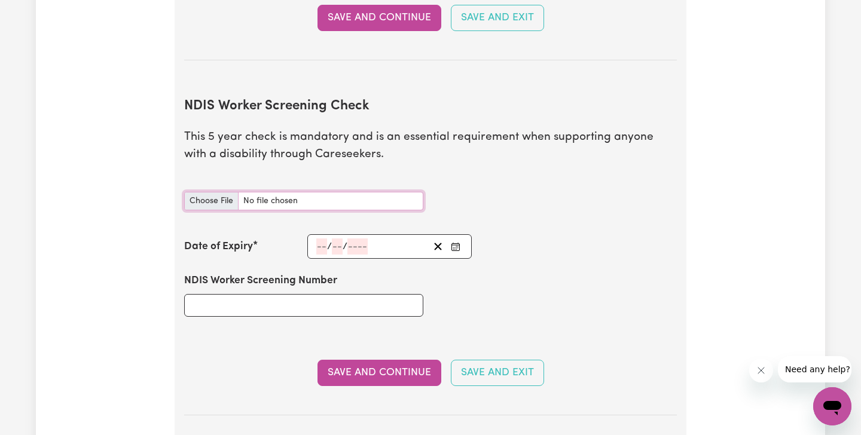
click at [199, 192] on input "NDIS Worker Screening Check document" at bounding box center [303, 201] width 239 height 19
type input "C:\fakepath\NDIS check.jpeg"
click at [357, 239] on input "number" at bounding box center [357, 247] width 20 height 16
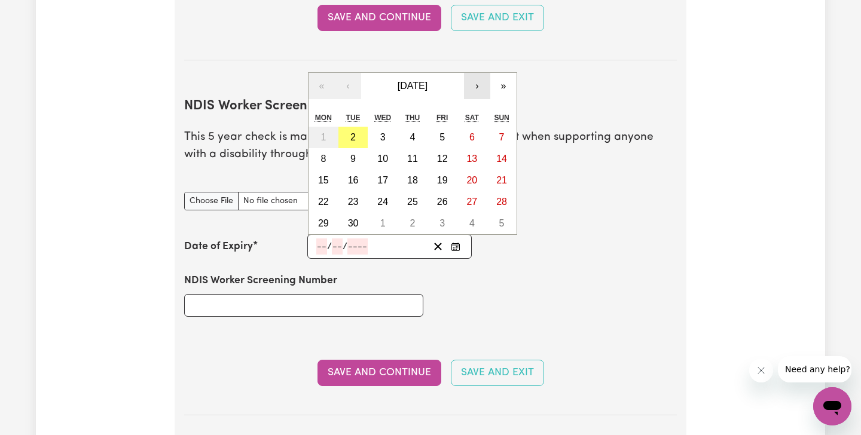
click at [485, 73] on button "›" at bounding box center [477, 86] width 26 height 26
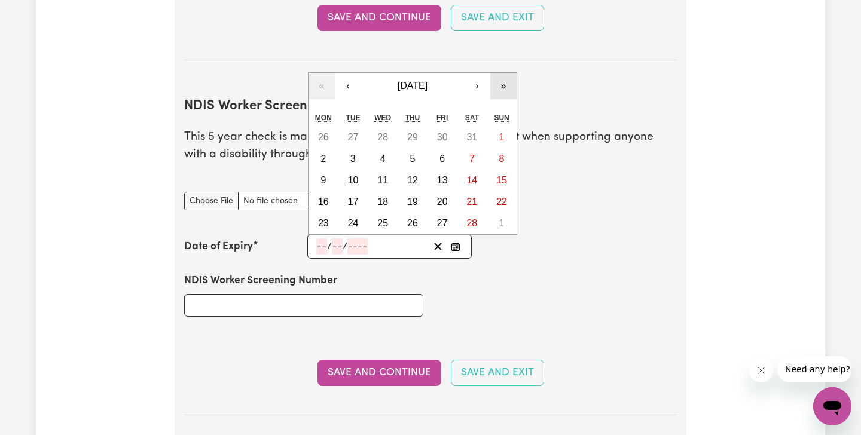
click at [501, 73] on button "»" at bounding box center [503, 86] width 26 height 26
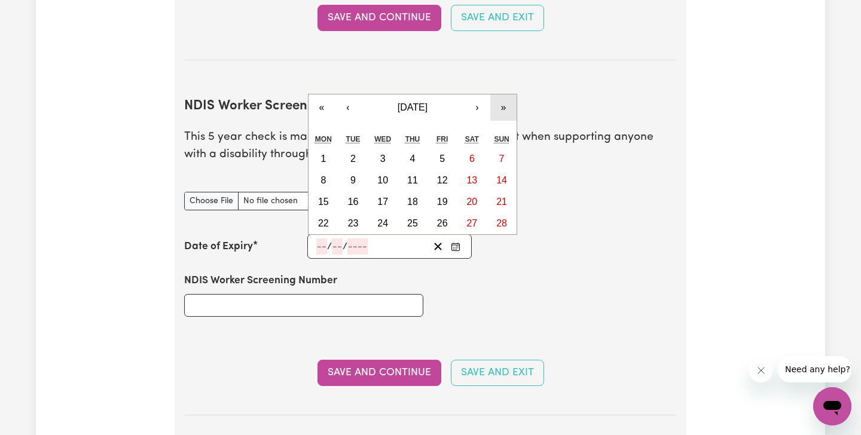
click at [505, 94] on button "»" at bounding box center [503, 107] width 26 height 26
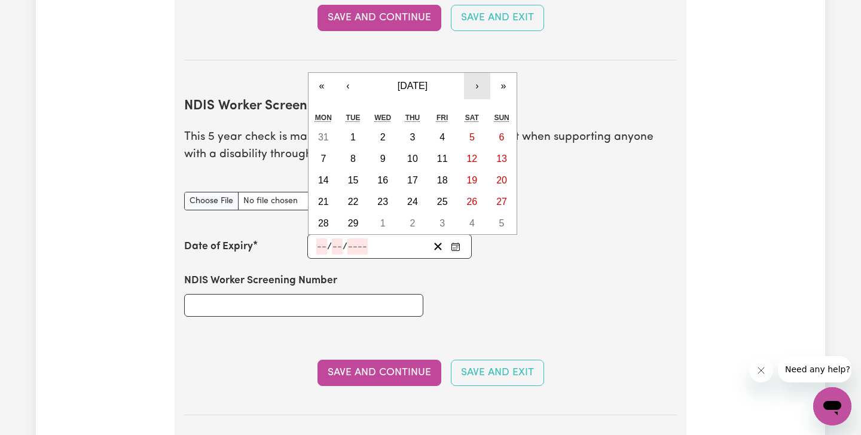
click at [478, 73] on button "›" at bounding box center [477, 86] width 26 height 26
click at [328, 218] on abbr "26" at bounding box center [323, 223] width 11 height 10
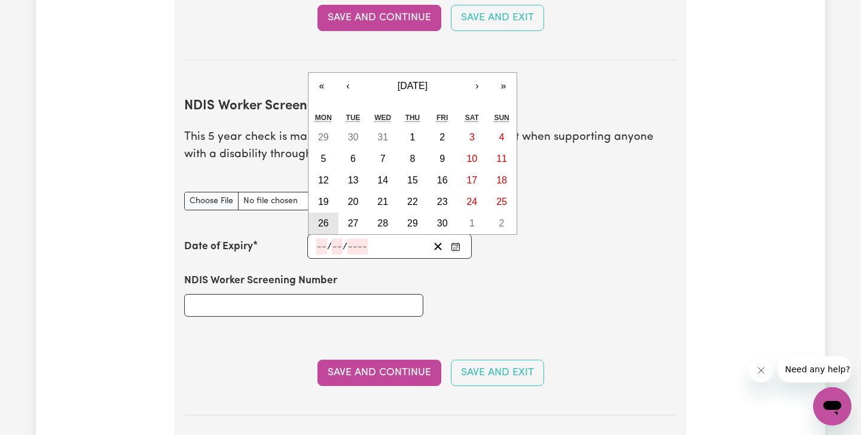
type input "2028-06-26"
type input "26"
type input "6"
type input "2028"
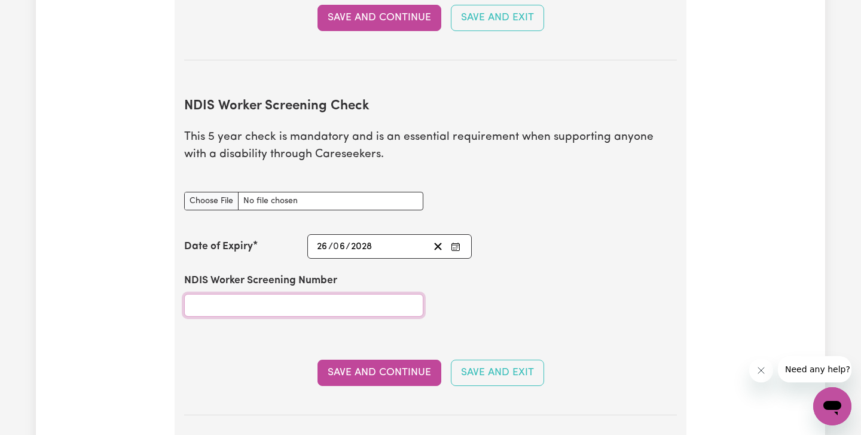
click at [245, 294] on input "NDIS Worker Screening Number" at bounding box center [303, 305] width 239 height 23
click at [332, 294] on input "NDIS Worker Screening Number" at bounding box center [303, 305] width 239 height 23
click at [285, 294] on input "4127" at bounding box center [303, 305] width 239 height 23
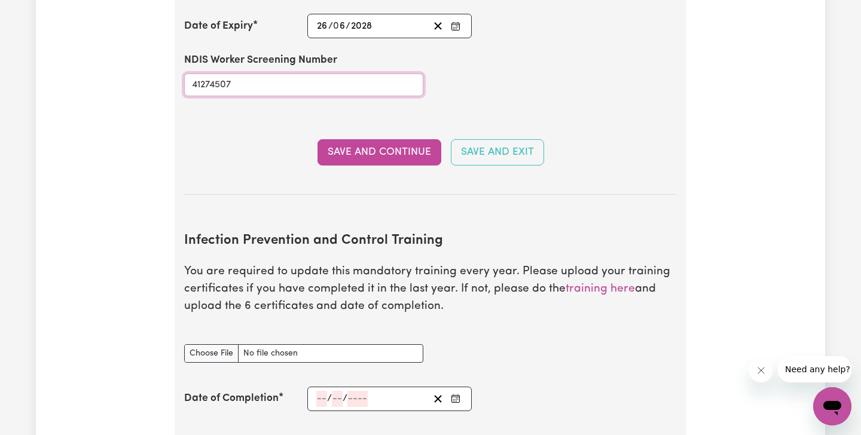
scroll to position [1543, 0]
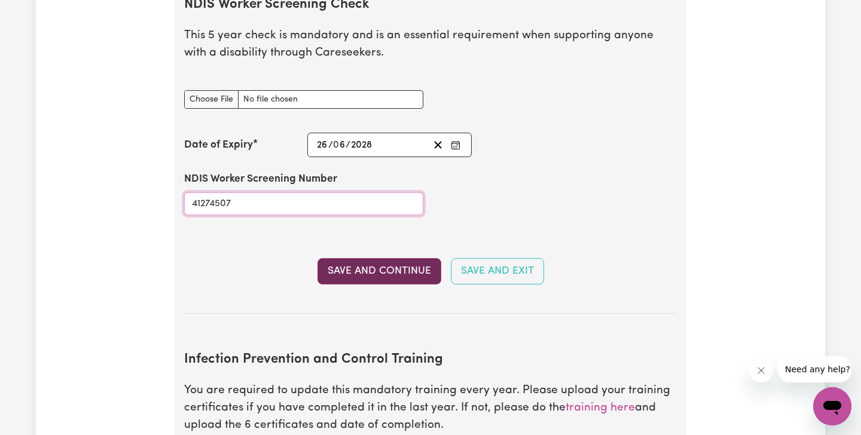
type input "41274507"
click at [389, 258] on button "Save and Continue" at bounding box center [380, 271] width 124 height 26
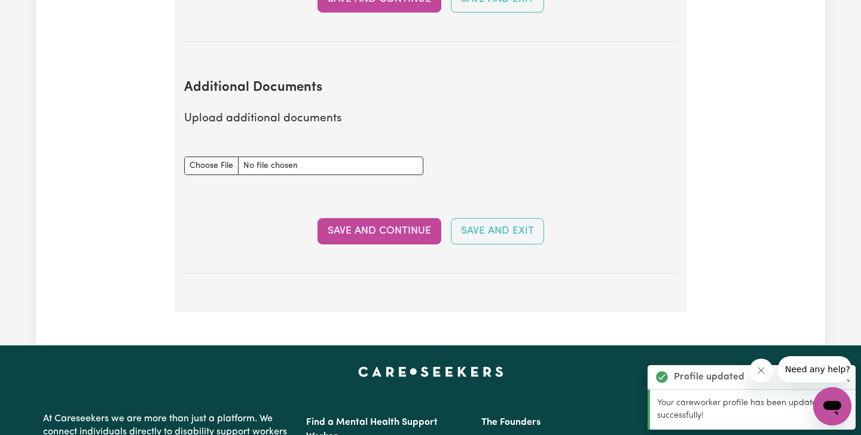
scroll to position [2196, 0]
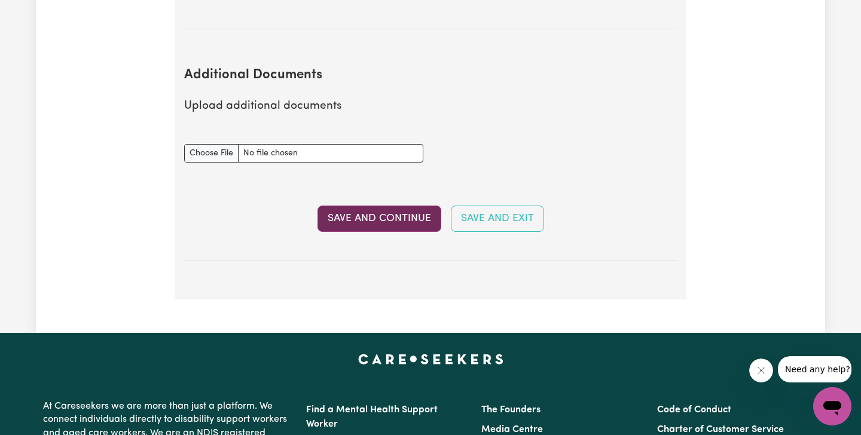
click at [394, 209] on button "Save and Continue" at bounding box center [380, 219] width 124 height 26
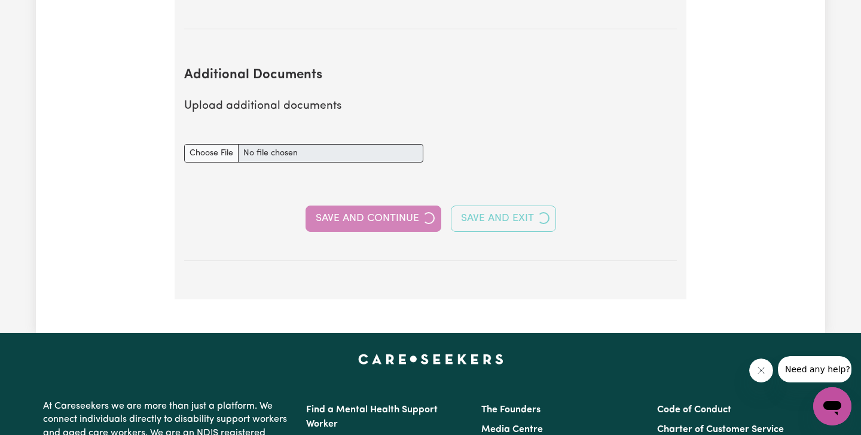
select select "2021"
select select "2022"
select select "Certificate III (Individual Support)"
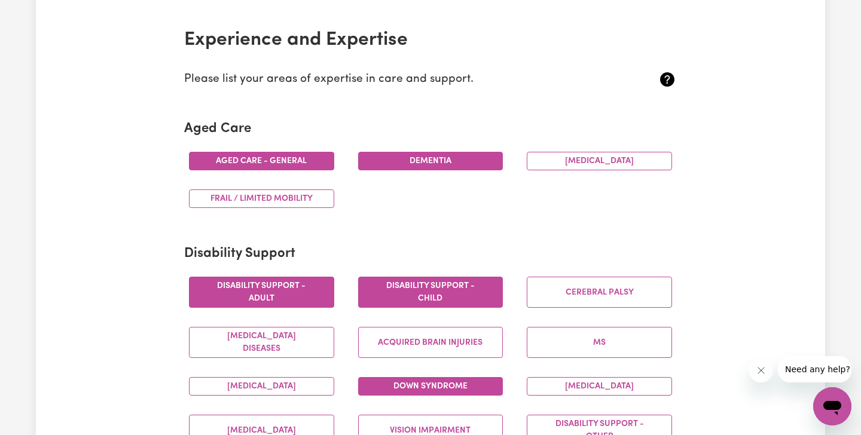
scroll to position [270, 0]
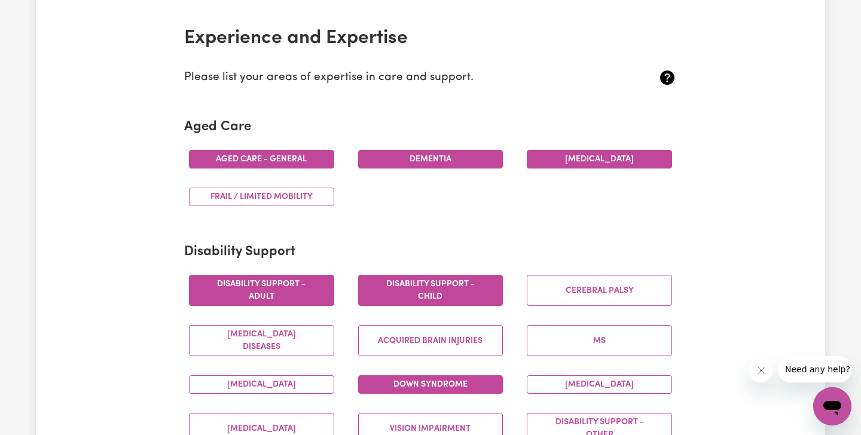
click at [608, 153] on button "Parkinsons" at bounding box center [599, 159] width 145 height 19
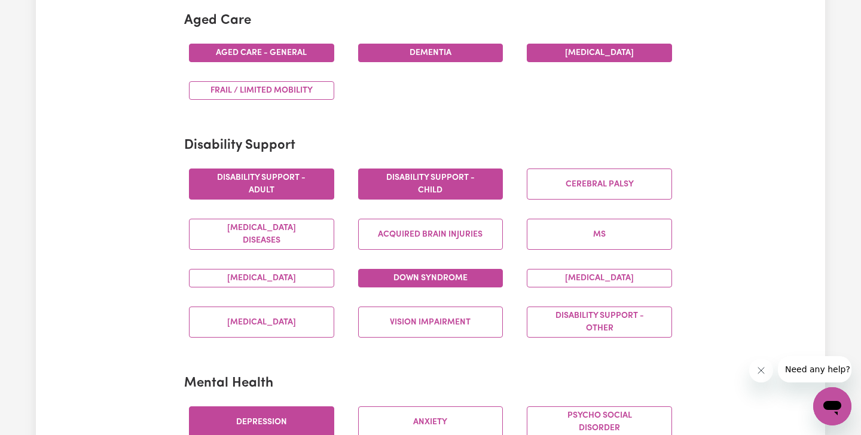
scroll to position [385, 0]
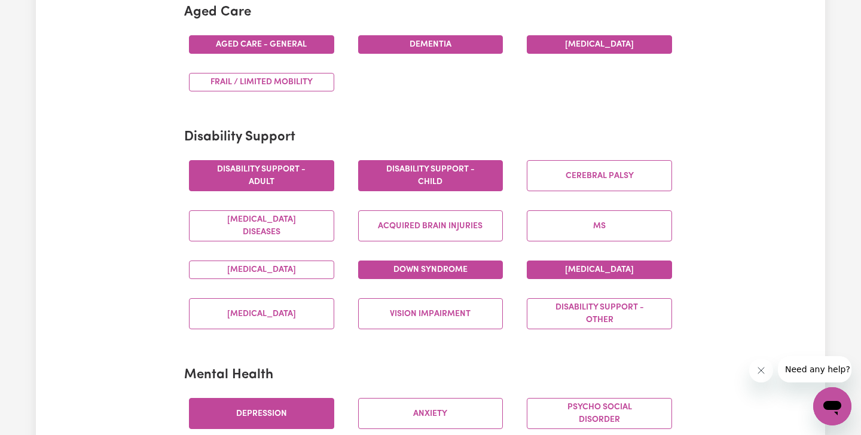
click at [575, 277] on button "Intellectual Disability" at bounding box center [599, 270] width 145 height 19
click at [319, 264] on button "Autism" at bounding box center [261, 270] width 145 height 19
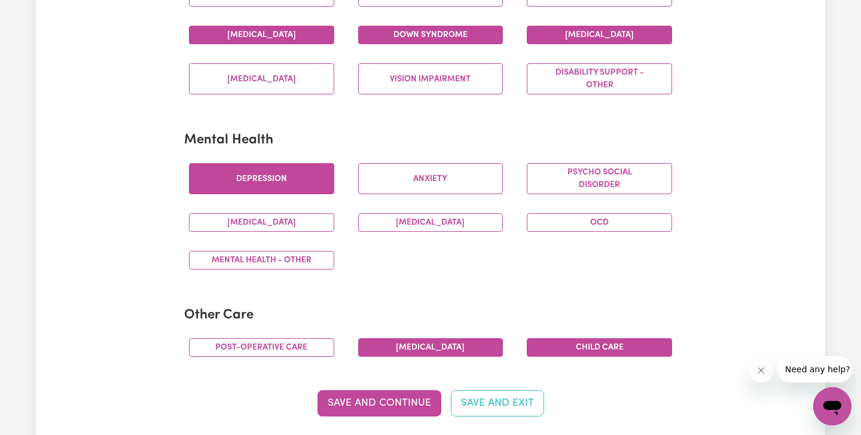
scroll to position [641, 0]
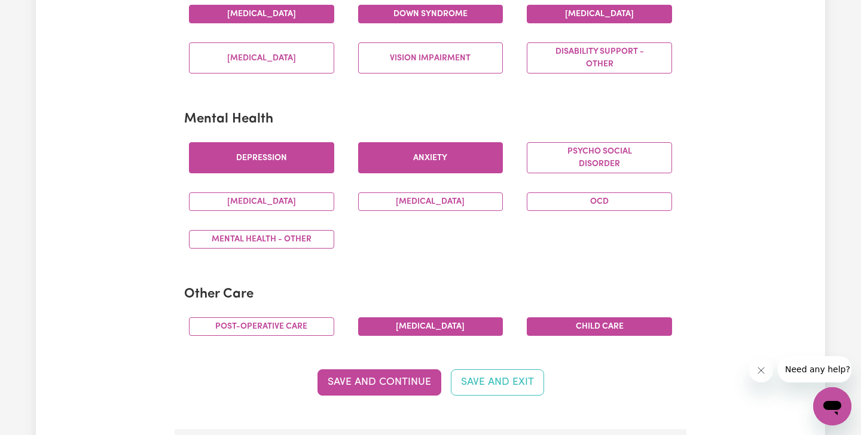
click at [397, 155] on button "Anxiety" at bounding box center [430, 157] width 145 height 31
click at [537, 202] on button "OCD" at bounding box center [599, 202] width 145 height 19
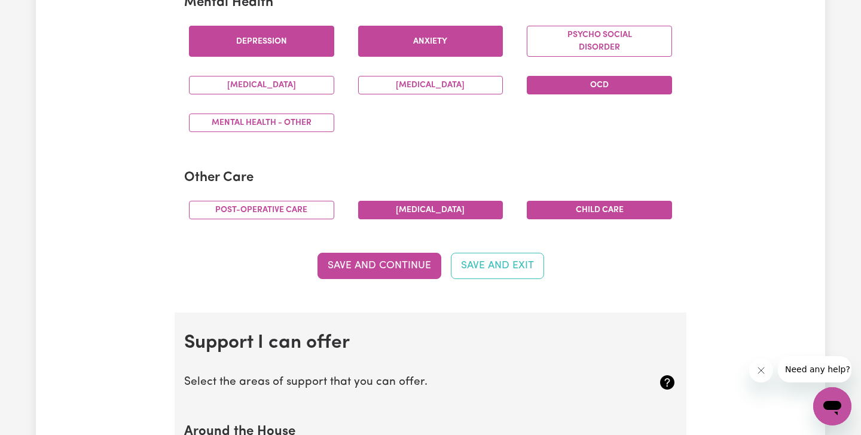
scroll to position [759, 0]
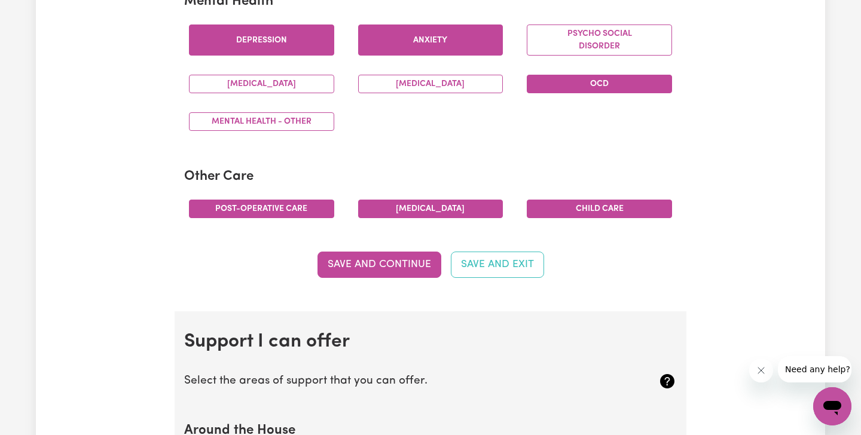
click at [279, 211] on button "Post-operative care" at bounding box center [261, 209] width 145 height 19
click at [342, 269] on button "Save and Continue" at bounding box center [380, 265] width 124 height 26
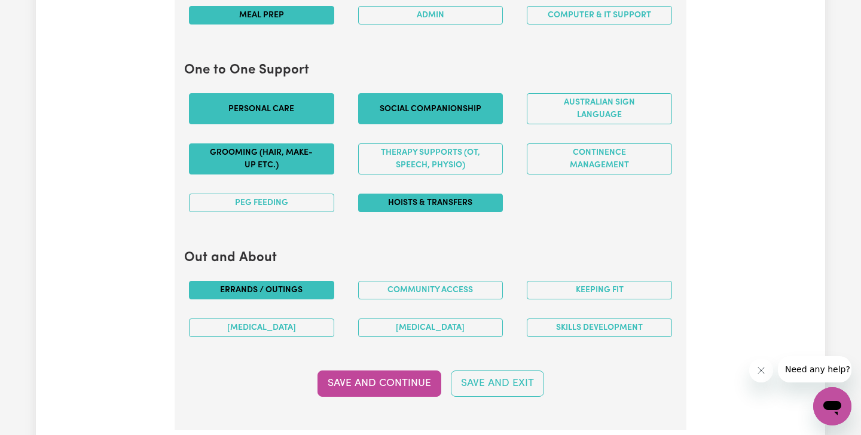
scroll to position [1265, 0]
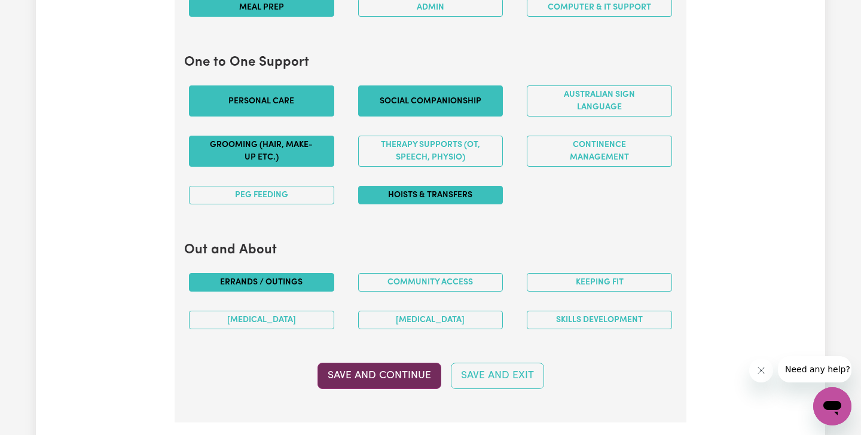
click at [389, 375] on button "Save and Continue" at bounding box center [380, 376] width 124 height 26
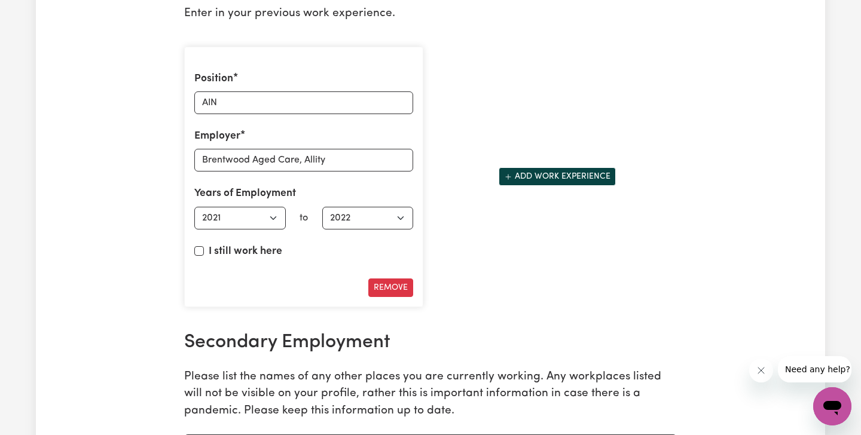
scroll to position [1730, 0]
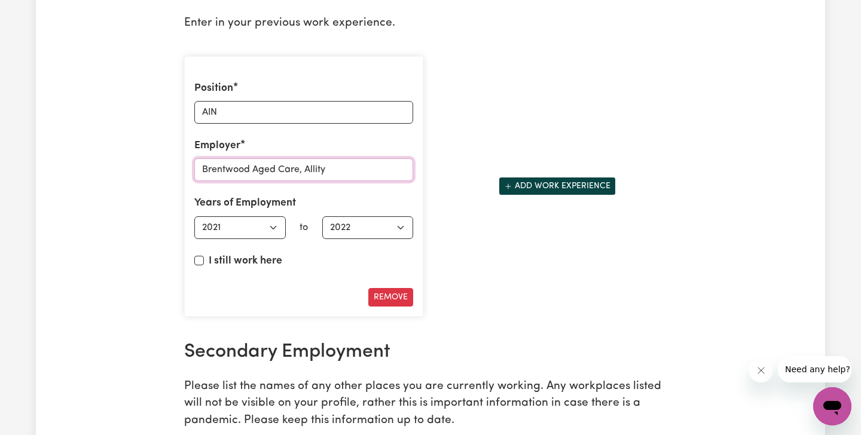
click at [355, 174] on input "Brentwood Aged Care, Allity" at bounding box center [303, 169] width 219 height 23
drag, startPoint x: 355, startPoint y: 174, endPoint x: 200, endPoint y: 167, distance: 155.0
click at [199, 167] on input "Brentwood Aged Care, Allity" at bounding box center [303, 169] width 219 height 23
click at [267, 231] on select "Select start year 1951 1952 1953 1954 1955 1956 1957 1958 1959 1960 1961 1962 1…" at bounding box center [240, 228] width 92 height 23
select select "2024"
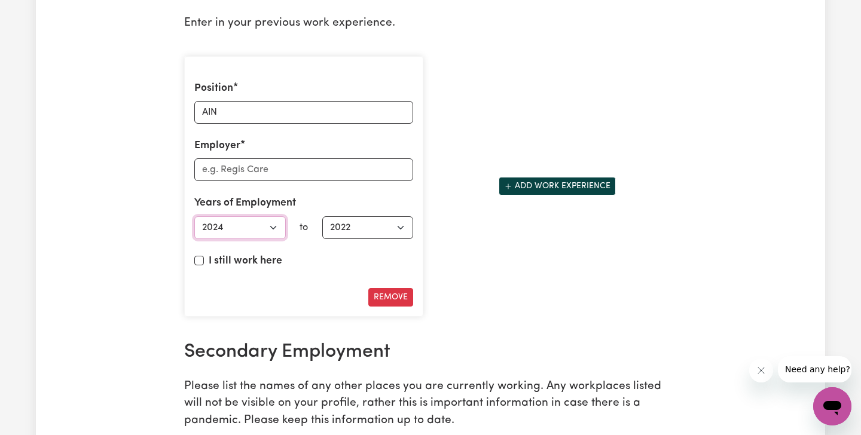
click at [194, 217] on select "Select start year 1951 1952 1953 1954 1955 1956 1957 1958 1959 1960 1961 1962 1…" at bounding box center [240, 228] width 92 height 23
click at [368, 235] on select "Select end year 1951 1952 1953 1954 1955 1956 1957 1958 1959 1960 1961 1962 196…" at bounding box center [368, 228] width 92 height 23
select select "2025"
click at [322, 217] on select "Select end year 1951 1952 1953 1954 1955 1956 1957 1958 1959 1960 1961 1962 196…" at bounding box center [368, 228] width 92 height 23
click at [236, 260] on label "I still work here" at bounding box center [246, 262] width 74 height 16
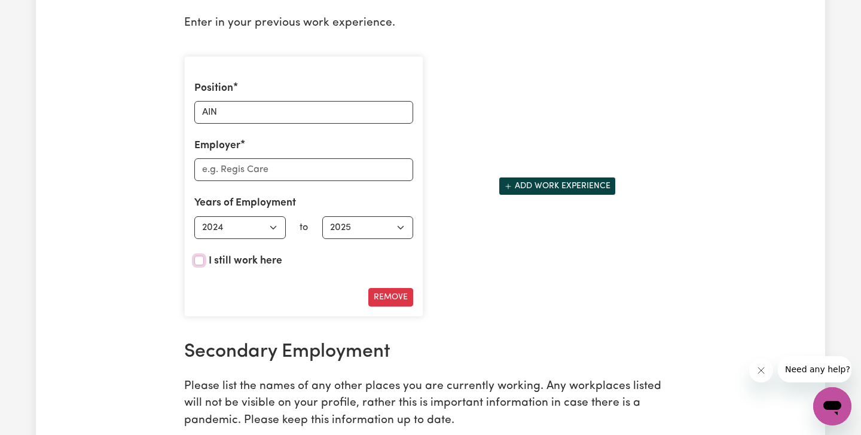
click at [204, 260] on input "I still work here" at bounding box center [199, 261] width 10 height 10
checkbox input "true"
click at [289, 167] on input "Employer" at bounding box center [303, 169] width 219 height 23
click at [263, 163] on input "Brian King Graden" at bounding box center [303, 169] width 219 height 23
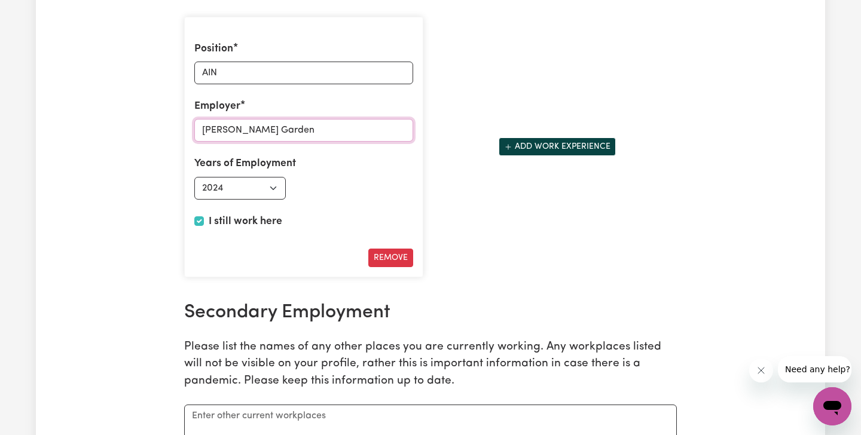
scroll to position [1768, 0]
type input "Brian King Garden"
click at [520, 147] on button "Add work experience" at bounding box center [557, 147] width 117 height 19
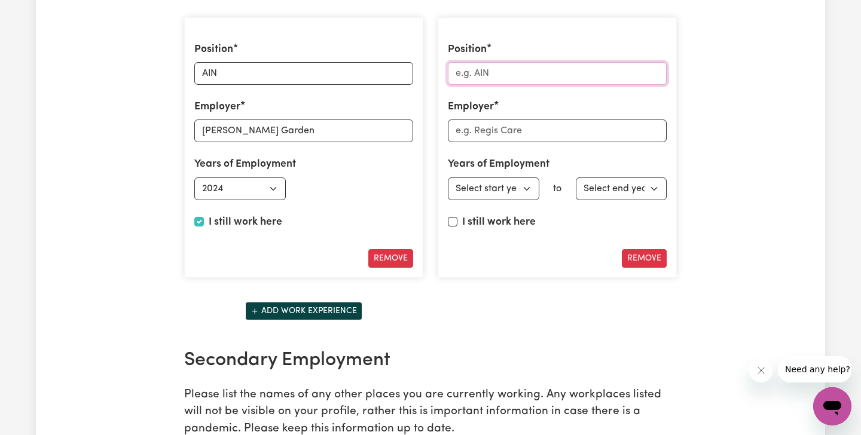
click at [471, 67] on input "Position" at bounding box center [557, 73] width 219 height 23
type input "AIN"
click at [498, 128] on input "Employer" at bounding box center [557, 131] width 219 height 23
type input "Brentwood Aged Care"
click at [523, 187] on select "Select start year 1951 1952 1953 1954 1955 1956 1957 1958 1959 1960 1961 1962 1…" at bounding box center [494, 189] width 92 height 23
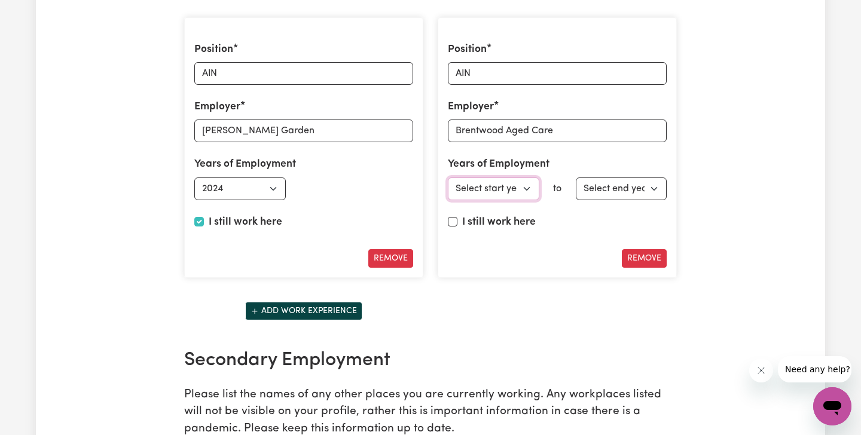
select select "2023"
click at [448, 178] on select "Select start year 1951 1952 1953 1954 1955 1956 1957 1958 1959 1960 1961 1962 1…" at bounding box center [494, 189] width 92 height 23
click at [647, 184] on select "Select end year 1951 1952 1953 1954 1955 1956 1957 1958 1959 1960 1961 1962 196…" at bounding box center [622, 189] width 92 height 23
select select "2025"
click at [576, 178] on select "Select end year 1951 1952 1953 1954 1955 1956 1957 1958 1959 1960 1961 1962 196…" at bounding box center [622, 189] width 92 height 23
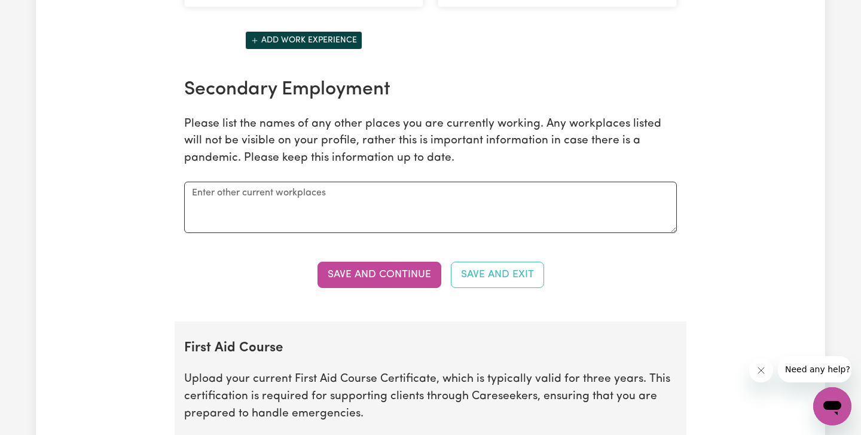
scroll to position [2044, 0]
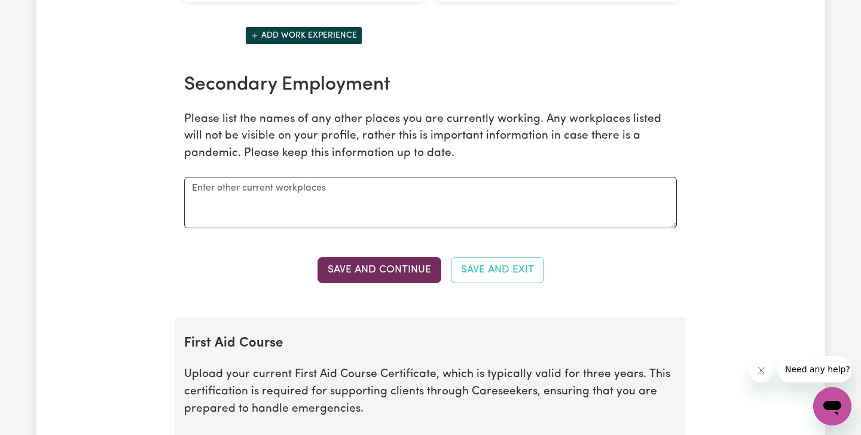
click at [424, 270] on button "Save and Continue" at bounding box center [380, 270] width 124 height 26
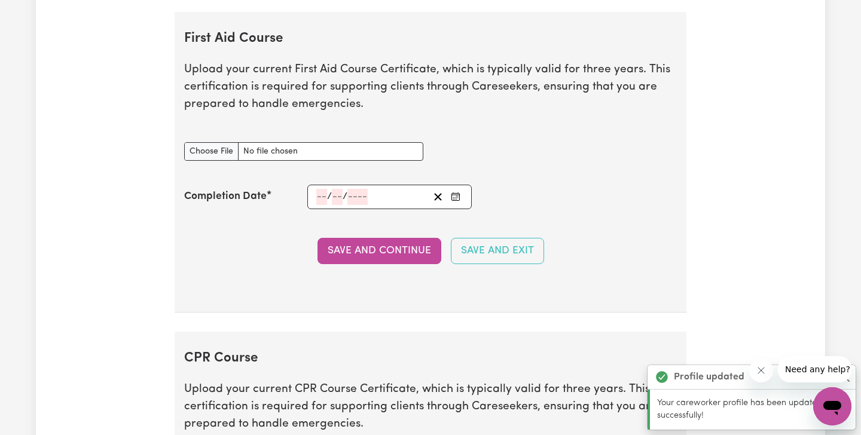
scroll to position [2362, 0]
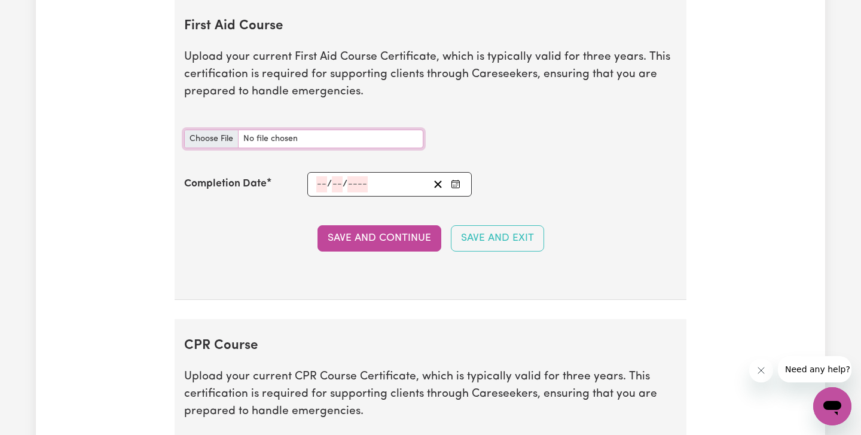
click at [208, 137] on input "First Aid Course document" at bounding box center [303, 139] width 239 height 19
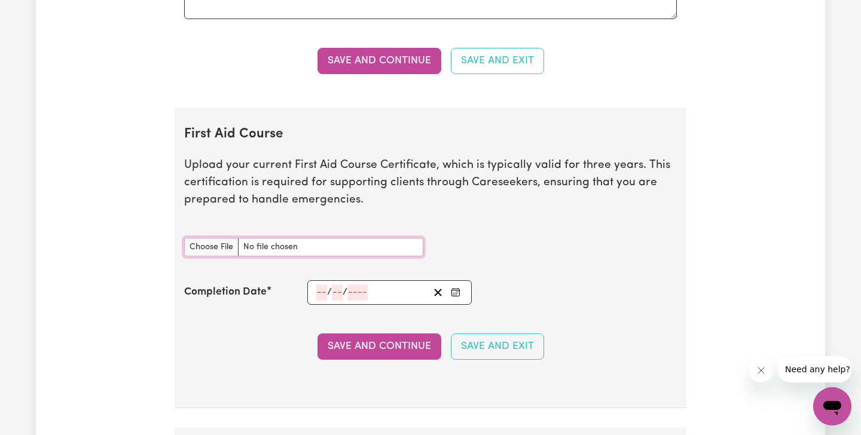
scroll to position [2254, 0]
click at [227, 240] on input "First Aid Course document" at bounding box center [303, 246] width 239 height 19
type input "C:\fakepath\First Aid and CPR Certificate.pdf"
click at [320, 286] on input "number" at bounding box center [321, 292] width 11 height 16
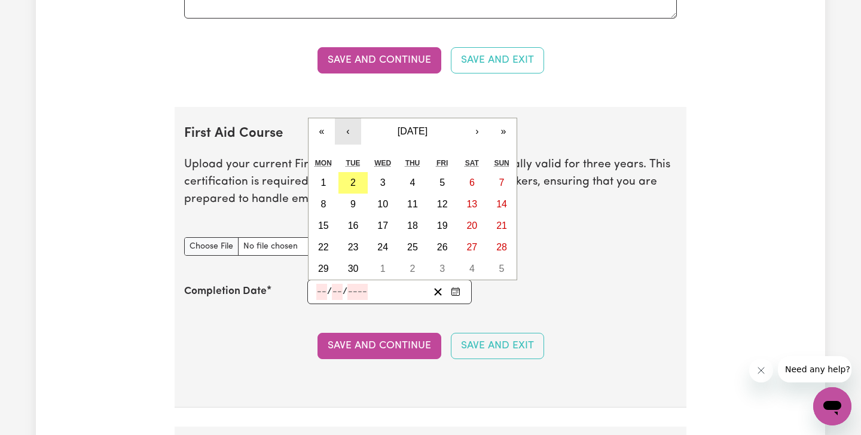
click at [342, 134] on button "‹" at bounding box center [348, 131] width 26 height 26
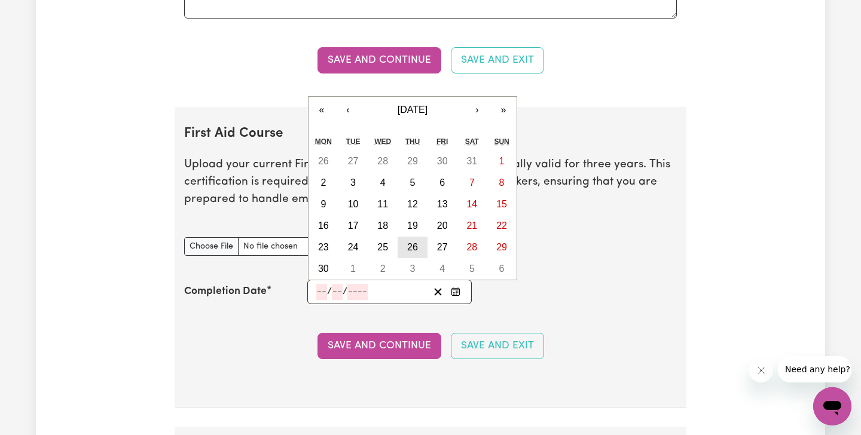
click at [410, 245] on abbr "26" at bounding box center [412, 247] width 11 height 10
type input "2025-06-26"
type input "26"
type input "6"
type input "2025"
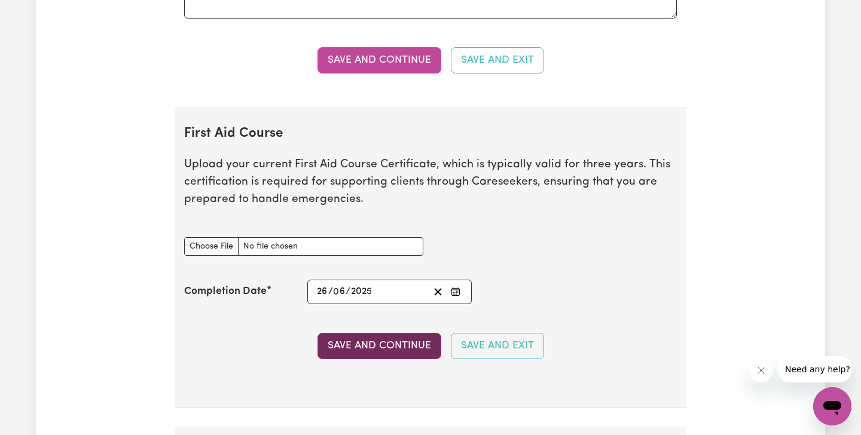
click at [400, 346] on button "Save and Continue" at bounding box center [380, 346] width 124 height 26
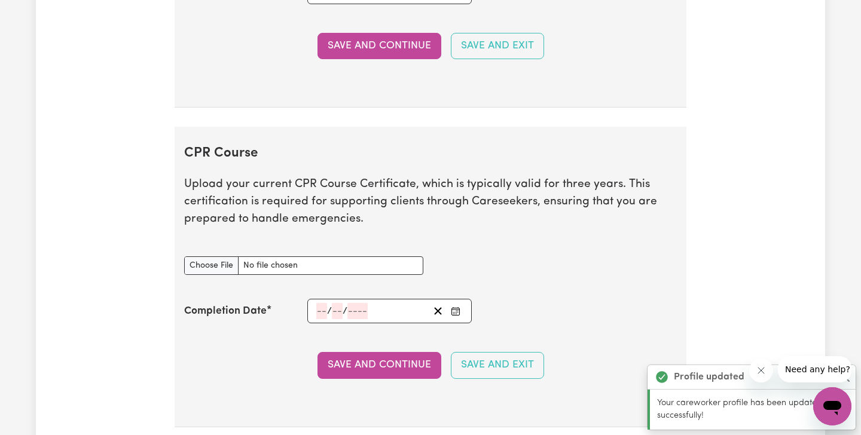
scroll to position [2681, 0]
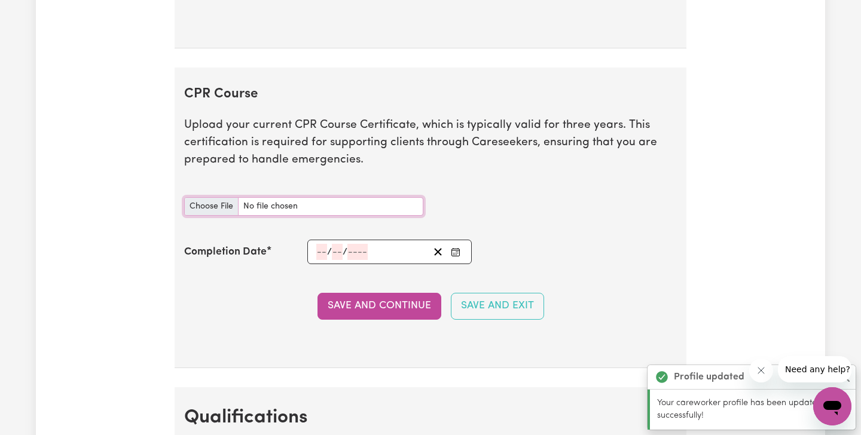
click at [223, 205] on input "CPR Course document" at bounding box center [303, 206] width 239 height 19
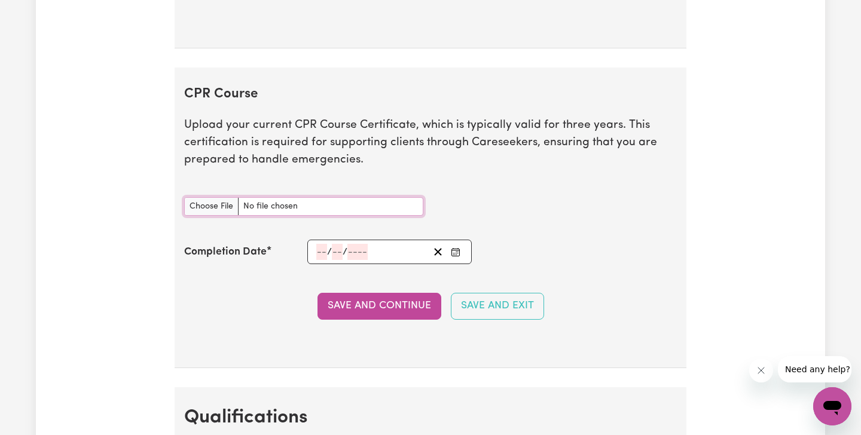
type input "C:\fakepath\First Aid and CPR Certificate.pdf"
click at [455, 249] on rect "Enter the Completion Date of your CPR Course" at bounding box center [456, 252] width 8 height 7
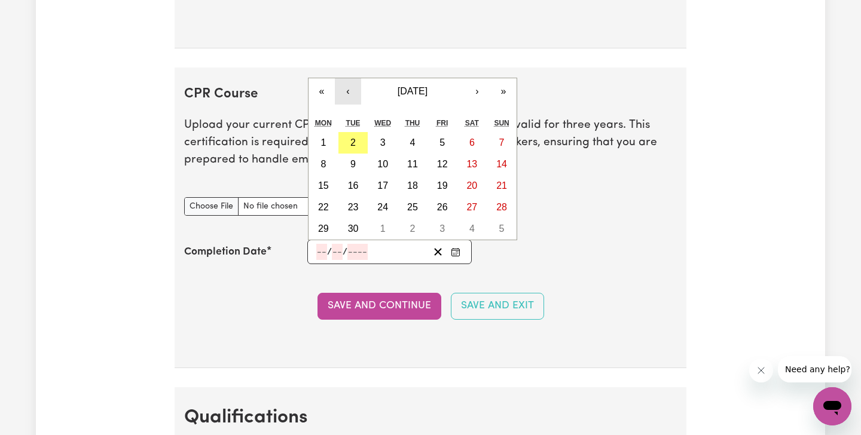
click at [347, 93] on button "‹" at bounding box center [348, 91] width 26 height 26
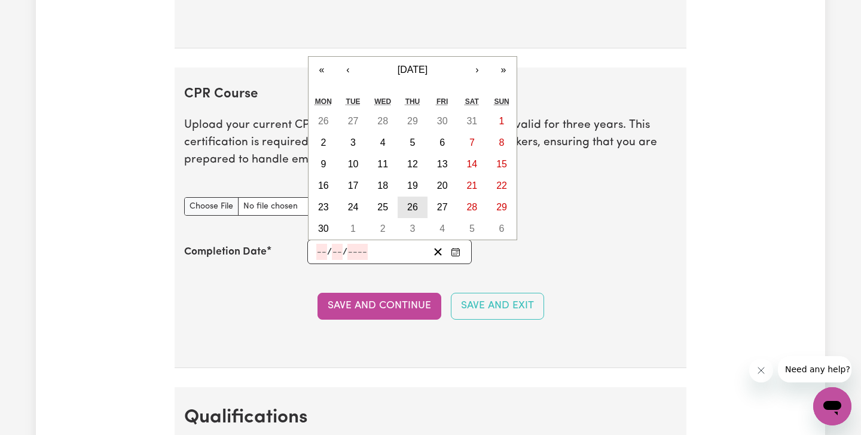
click at [411, 203] on abbr "26" at bounding box center [412, 207] width 11 height 10
type input "2025-06-26"
type input "26"
type input "6"
type input "2025"
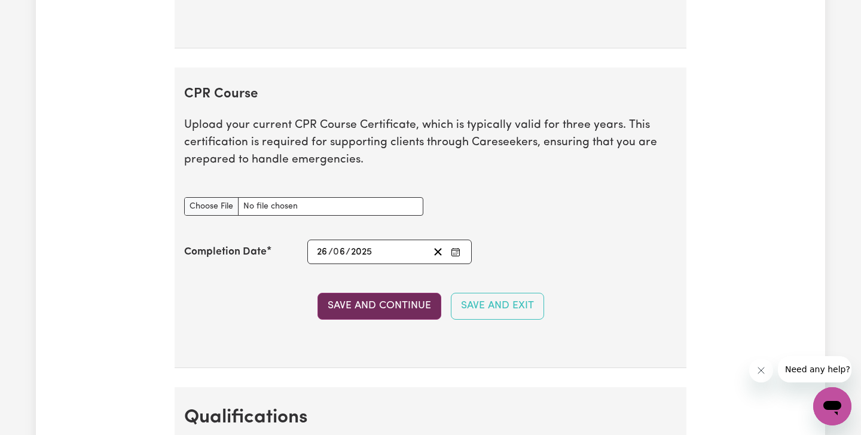
click at [397, 315] on button "Save and Continue" at bounding box center [380, 306] width 124 height 26
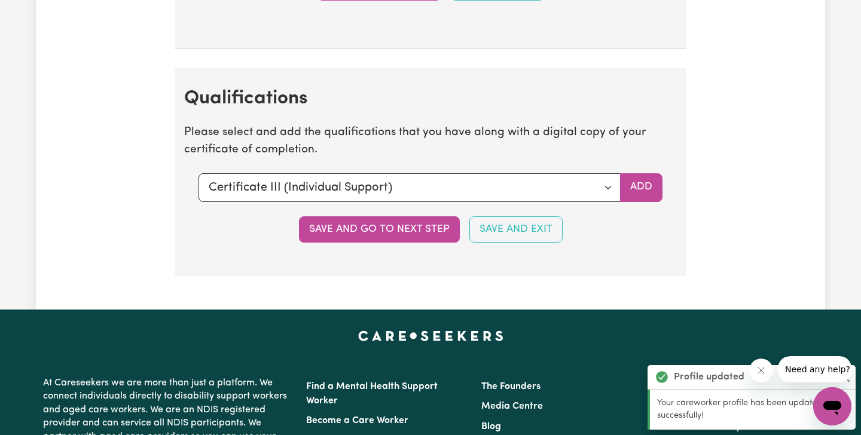
scroll to position [3069, 0]
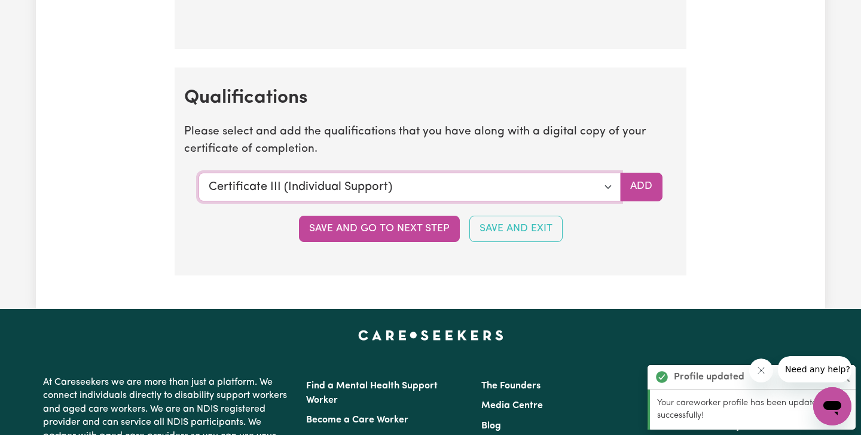
click at [612, 186] on select "Select a qualification to add... Certificate III (Individual Support) Certifica…" at bounding box center [410, 187] width 422 height 29
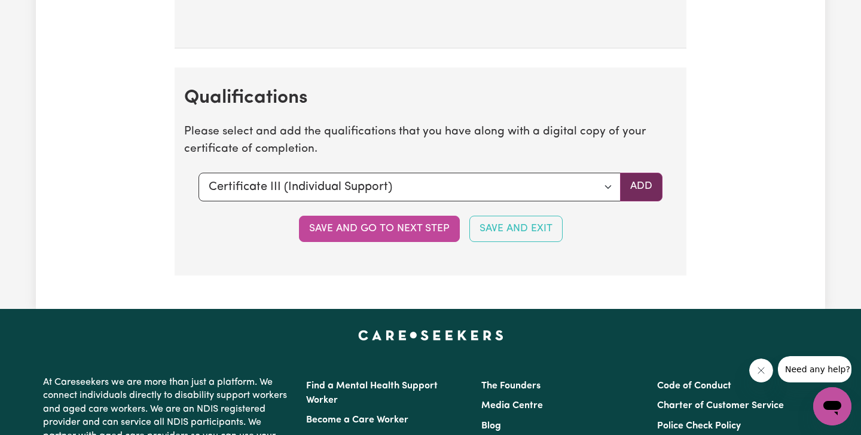
click at [637, 195] on button "Add" at bounding box center [641, 187] width 42 height 29
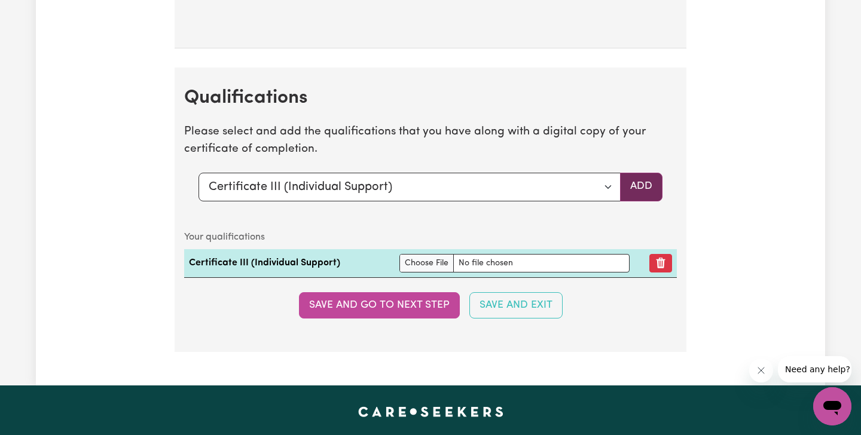
click at [642, 194] on button "Add" at bounding box center [641, 187] width 42 height 29
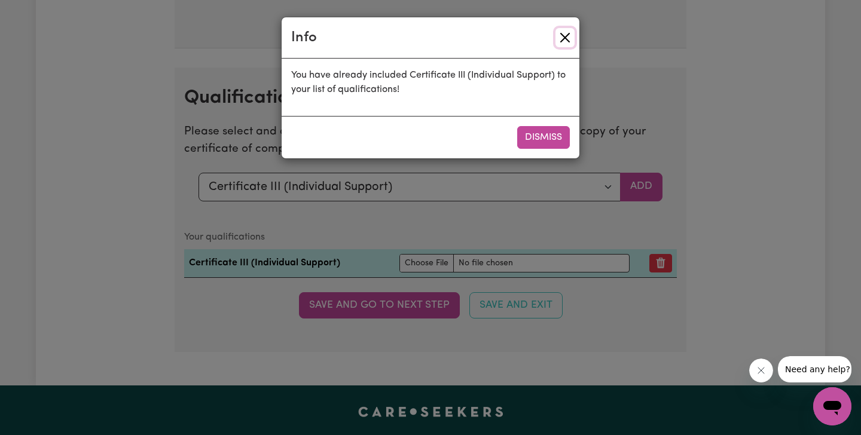
click at [573, 40] on button "Close" at bounding box center [565, 37] width 19 height 19
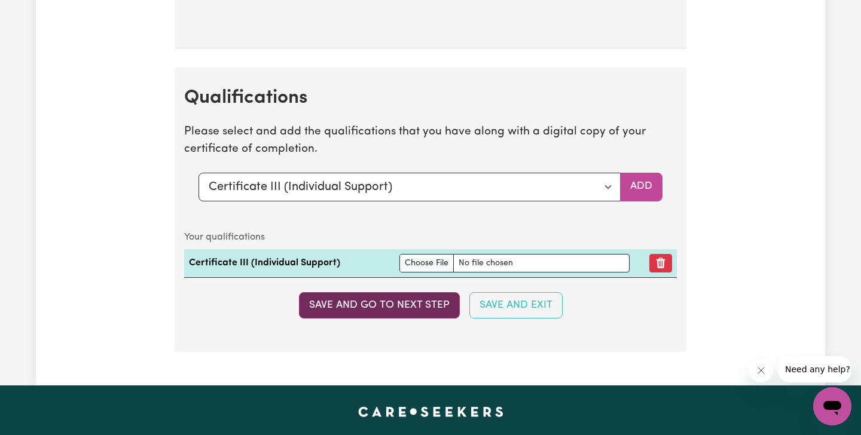
click at [389, 310] on button "Save and go to next step" at bounding box center [379, 305] width 161 height 26
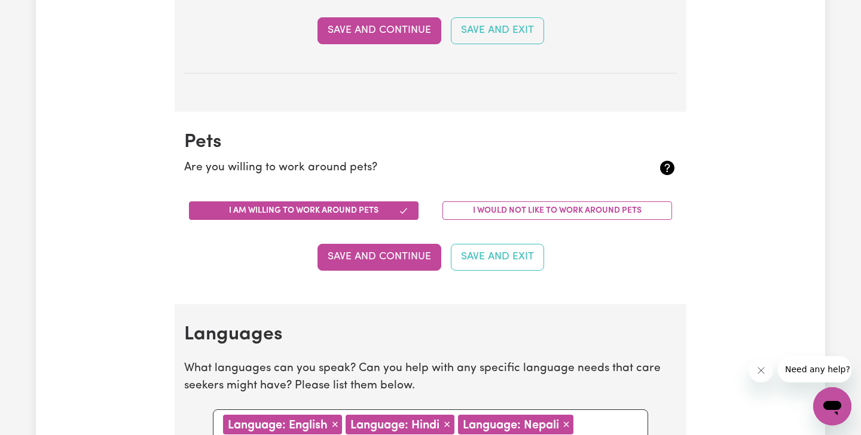
scroll to position [1100, 0]
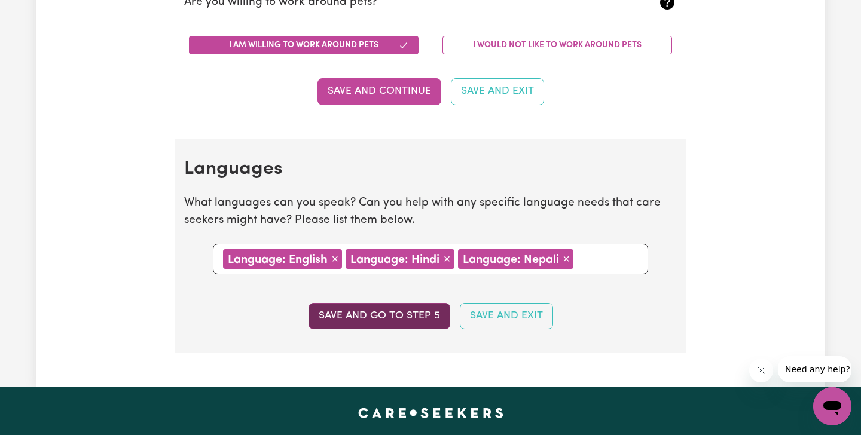
click at [370, 319] on button "Save and go to step 5" at bounding box center [380, 316] width 142 height 26
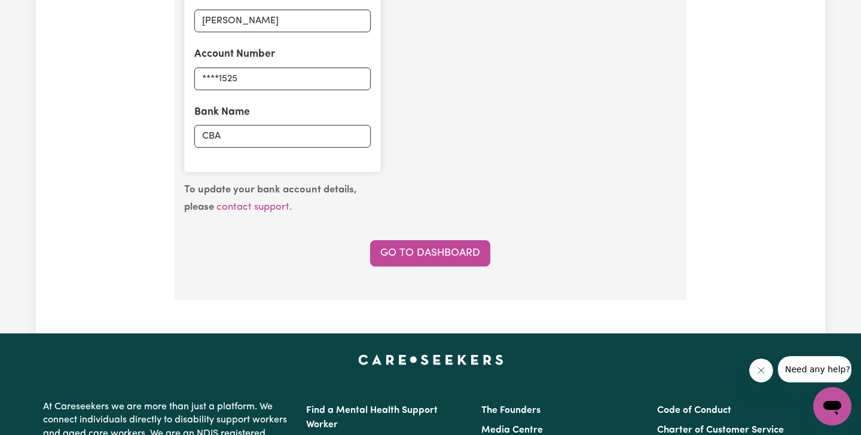
scroll to position [949, 0]
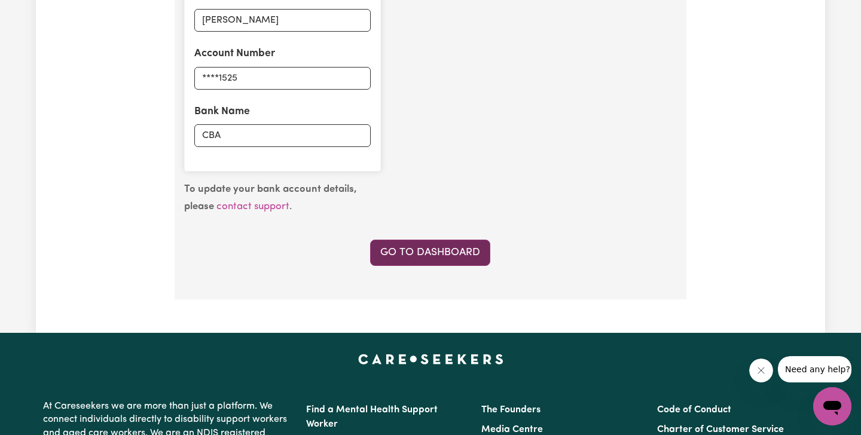
click at [416, 258] on link "Go to Dashboard" at bounding box center [430, 253] width 120 height 26
